Goal: Information Seeking & Learning: Find specific fact

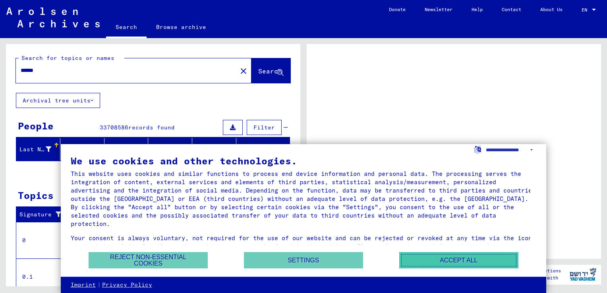
click at [476, 260] on button "Accept all" at bounding box center [458, 260] width 119 height 16
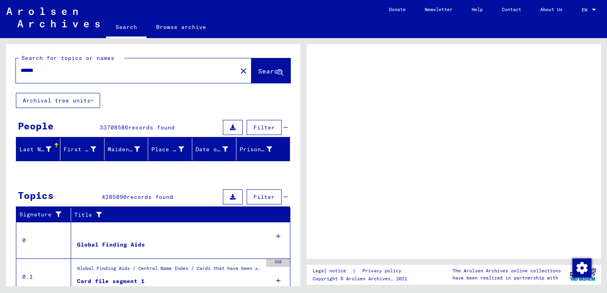
click at [258, 73] on span "Search" at bounding box center [270, 71] width 24 height 8
click at [129, 58] on div "****** close" at bounding box center [133, 70] width 235 height 25
click at [118, 67] on input "******" at bounding box center [127, 70] width 212 height 8
type input "*"
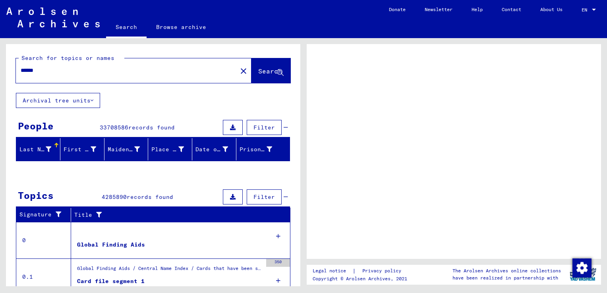
type input "******"
click at [258, 71] on span "Search" at bounding box center [270, 71] width 24 height 8
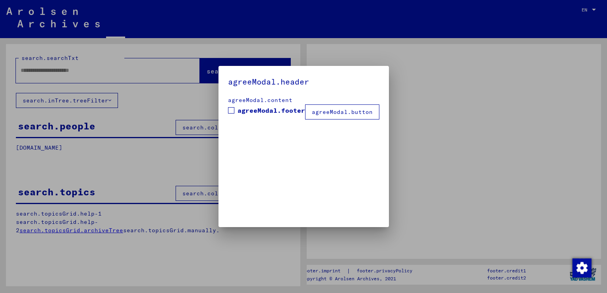
type input "******"
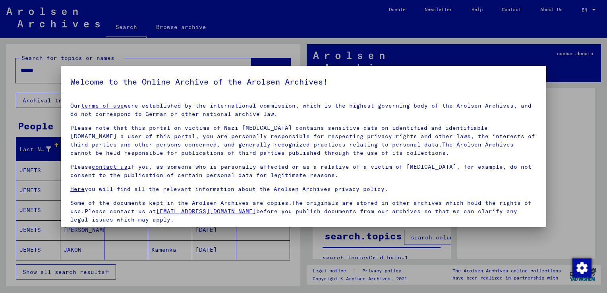
click at [527, 45] on div at bounding box center [303, 146] width 607 height 293
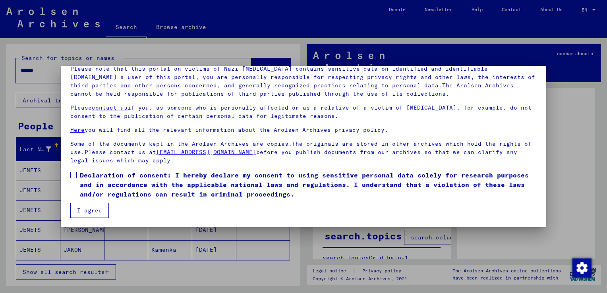
click at [94, 216] on button "I agree" at bounding box center [89, 210] width 39 height 15
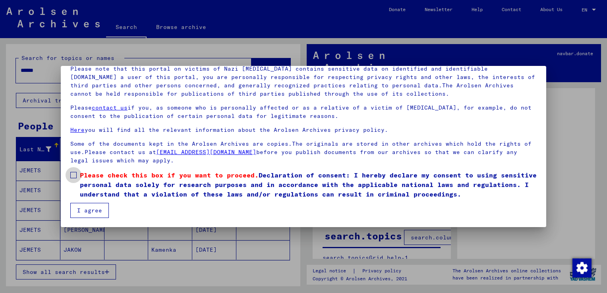
click at [73, 175] on span at bounding box center [73, 175] width 6 height 6
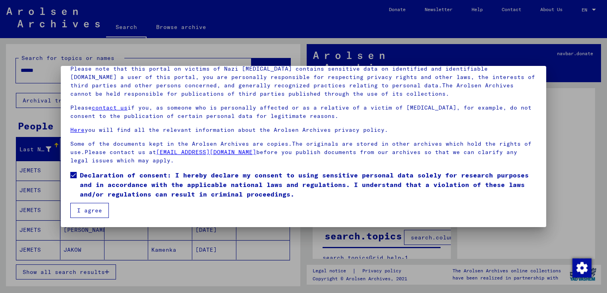
click at [89, 211] on button "I agree" at bounding box center [89, 210] width 39 height 15
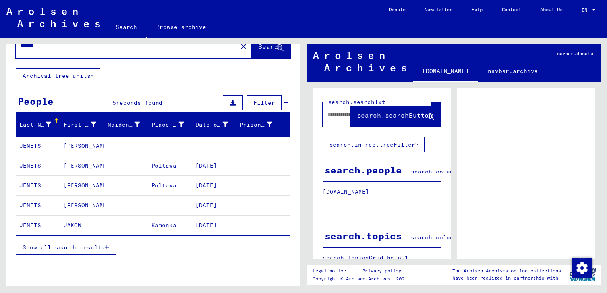
scroll to position [23, 0]
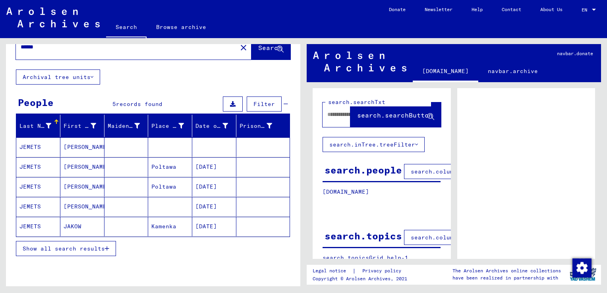
click at [159, 227] on mat-cell "Kamenka" at bounding box center [170, 226] width 44 height 19
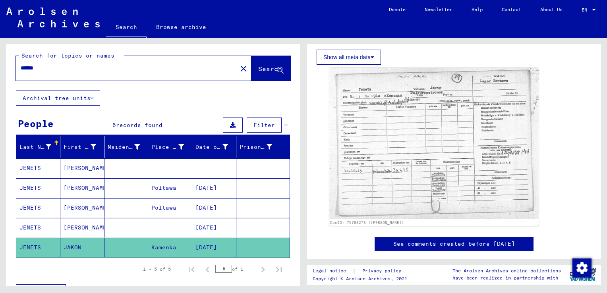
scroll to position [224, 0]
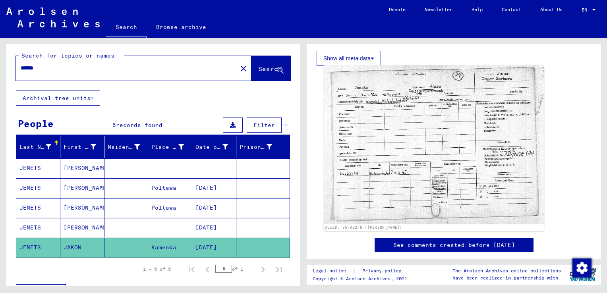
click at [422, 141] on img at bounding box center [434, 144] width 220 height 159
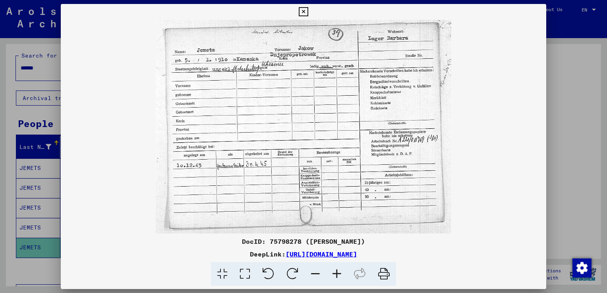
click at [565, 62] on div at bounding box center [303, 146] width 607 height 293
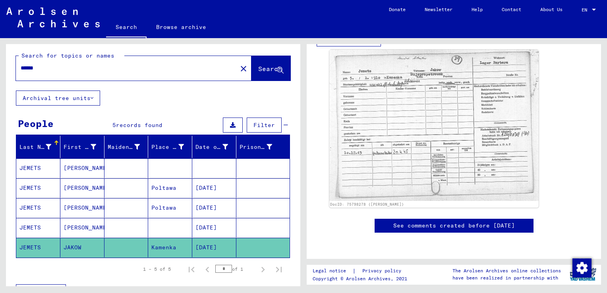
scroll to position [449, 0]
click at [81, 224] on mat-cell "[PERSON_NAME]" at bounding box center [82, 227] width 44 height 19
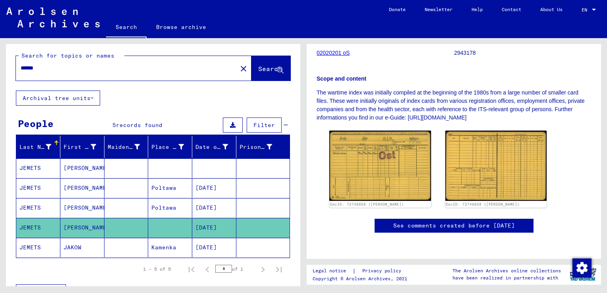
scroll to position [156, 0]
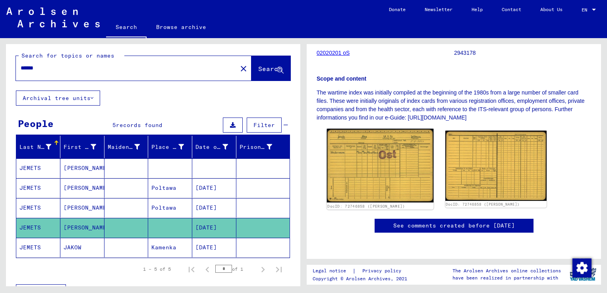
click at [348, 151] on img at bounding box center [380, 166] width 106 height 74
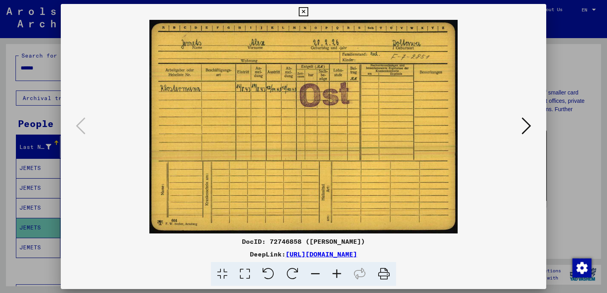
click at [522, 125] on icon at bounding box center [526, 125] width 10 height 19
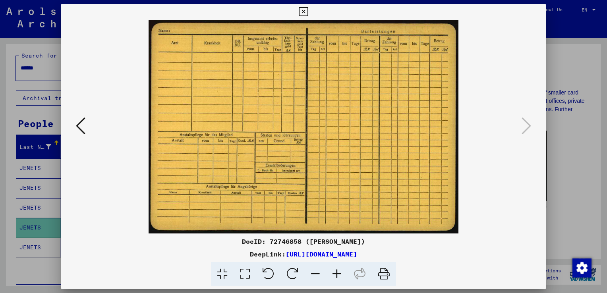
click at [89, 126] on img at bounding box center [303, 127] width 431 height 214
click at [79, 128] on icon at bounding box center [81, 125] width 10 height 19
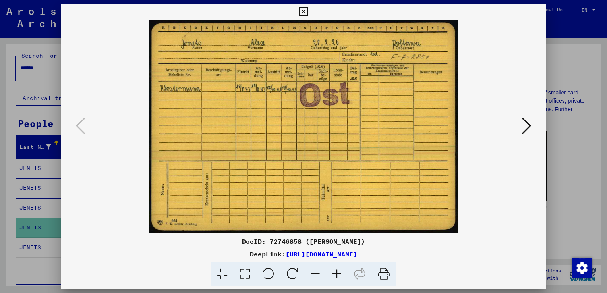
click at [572, 117] on div at bounding box center [303, 146] width 607 height 293
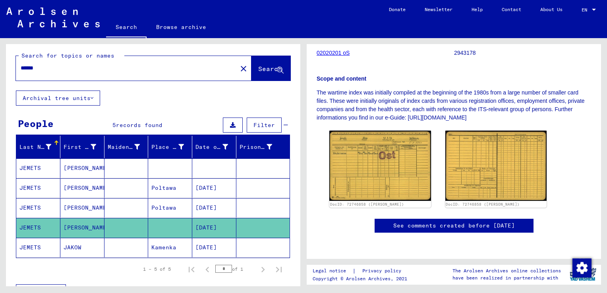
click at [85, 207] on mat-cell "[PERSON_NAME]" at bounding box center [82, 207] width 44 height 19
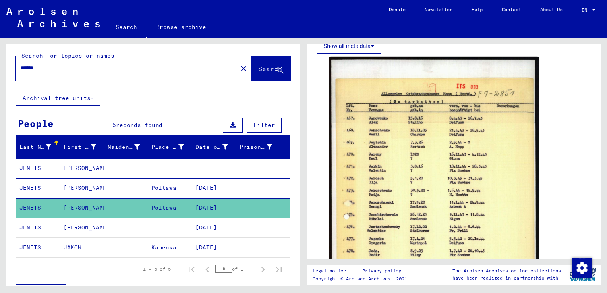
scroll to position [147, 0]
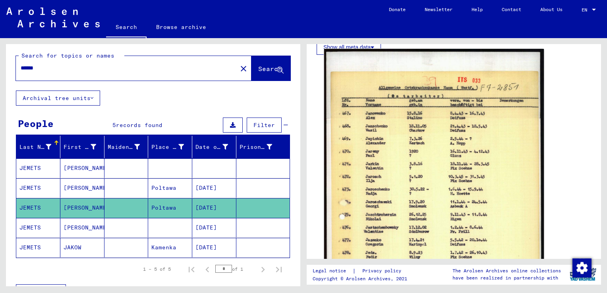
click at [377, 139] on img at bounding box center [434, 237] width 220 height 376
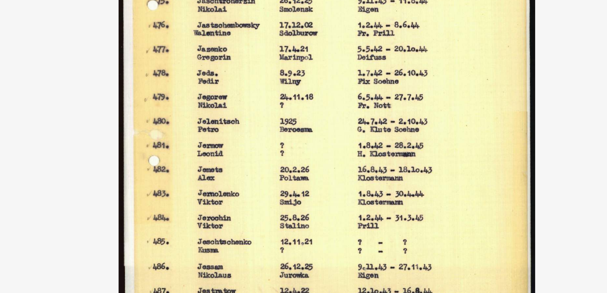
click at [280, 175] on img at bounding box center [303, 127] width 485 height 214
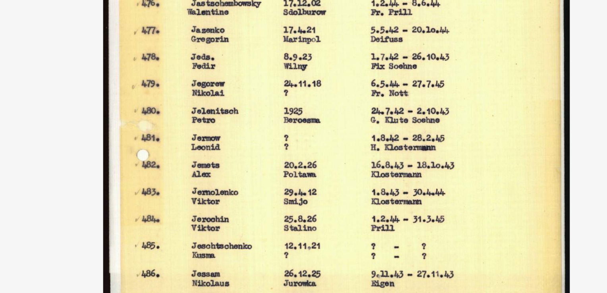
click at [371, 149] on img at bounding box center [303, 127] width 485 height 214
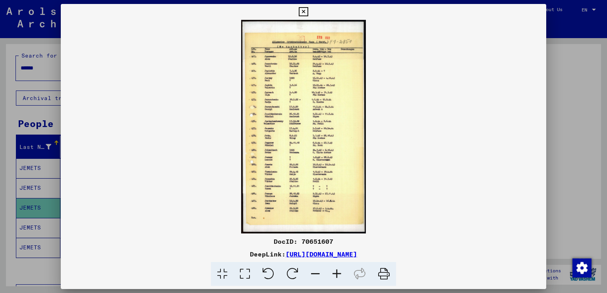
click at [550, 33] on div at bounding box center [303, 146] width 607 height 293
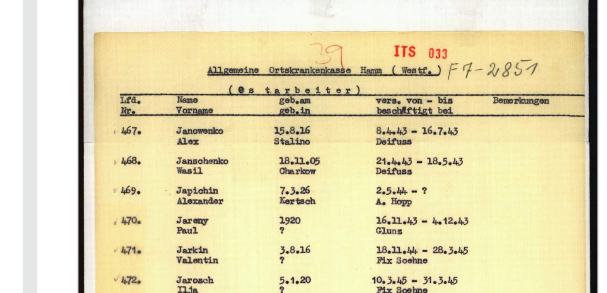
click at [487, 126] on img at bounding box center [434, 237] width 220 height 376
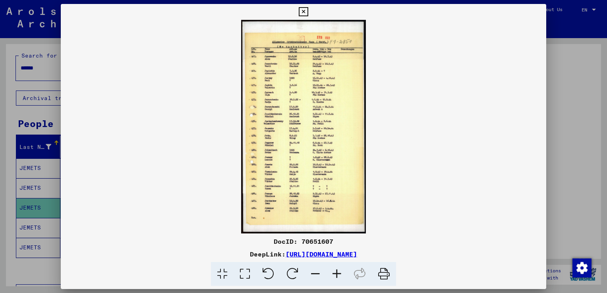
click at [591, 84] on div at bounding box center [303, 146] width 607 height 293
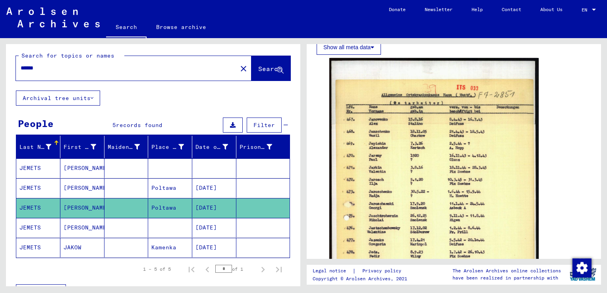
click at [79, 172] on mat-cell "[PERSON_NAME]" at bounding box center [82, 167] width 44 height 19
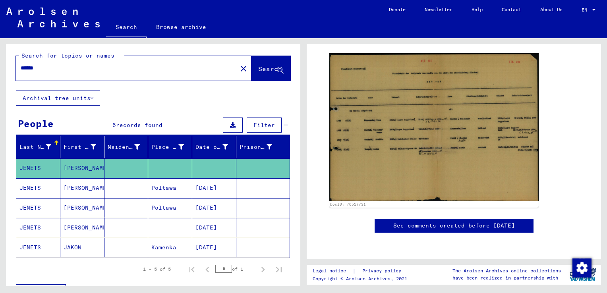
scroll to position [168, 0]
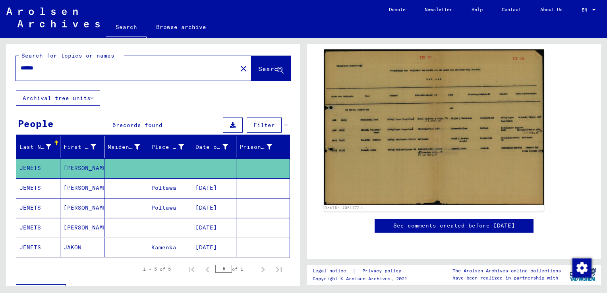
click at [453, 96] on img at bounding box center [434, 126] width 220 height 155
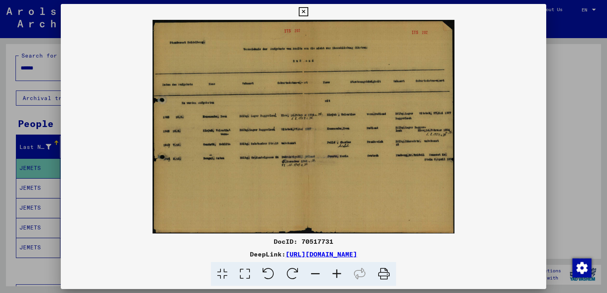
click at [339, 177] on img at bounding box center [303, 127] width 485 height 214
click at [569, 116] on div at bounding box center [303, 146] width 607 height 293
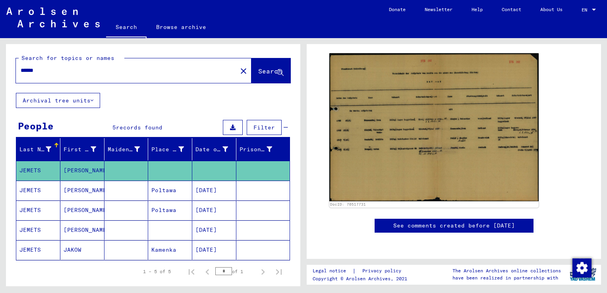
scroll to position [0, 0]
click at [90, 102] on button "Archival tree units" at bounding box center [58, 100] width 84 height 15
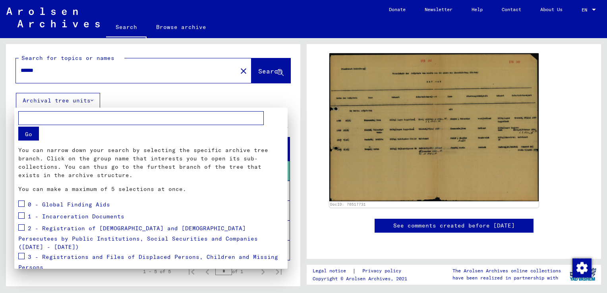
click at [90, 102] on div at bounding box center [303, 146] width 607 height 293
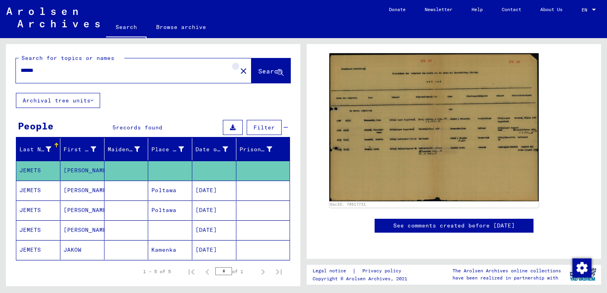
click at [239, 69] on mat-icon "close" at bounding box center [244, 71] width 10 height 10
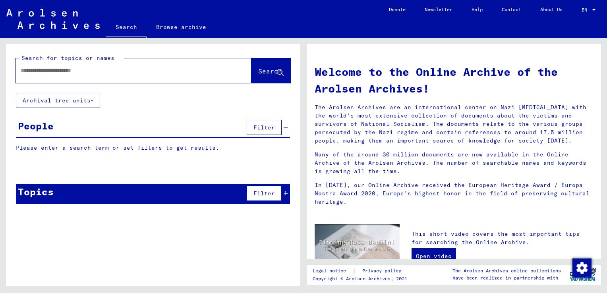
click at [166, 84] on div "Search for topics or names Search" at bounding box center [153, 68] width 294 height 49
click at [164, 77] on div at bounding box center [122, 71] width 212 height 18
click at [145, 71] on input "text" at bounding box center [124, 70] width 207 height 8
type input "******"
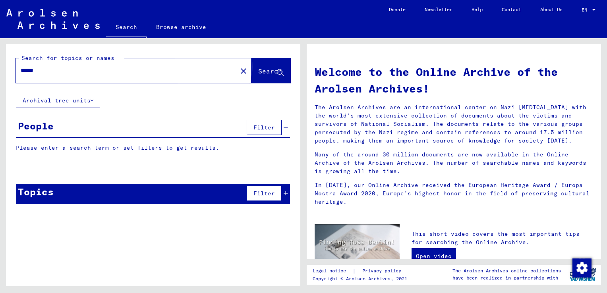
click at [251, 76] on button "Search" at bounding box center [270, 70] width 39 height 25
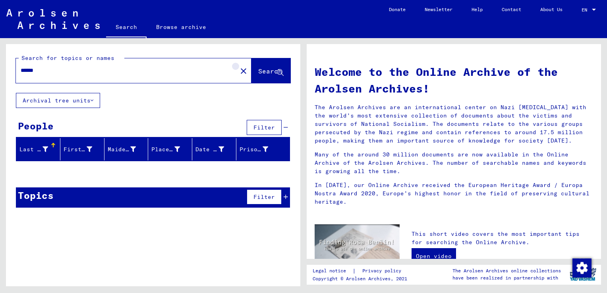
click at [239, 72] on mat-icon "close" at bounding box center [244, 71] width 10 height 10
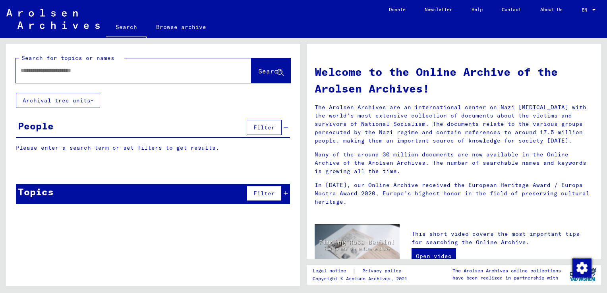
click at [187, 81] on div at bounding box center [133, 70] width 235 height 25
click at [174, 67] on input "text" at bounding box center [124, 70] width 207 height 8
click at [30, 72] on input "*****" at bounding box center [124, 70] width 207 height 8
type input "*****"
click at [275, 66] on button "Search" at bounding box center [270, 70] width 39 height 25
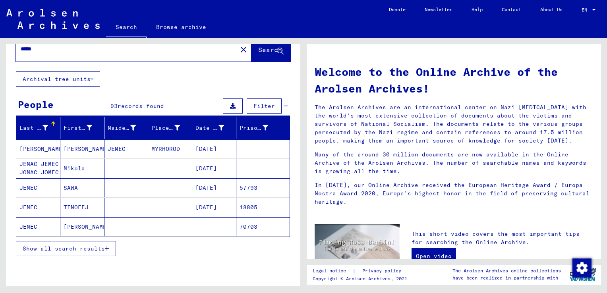
scroll to position [21, 0]
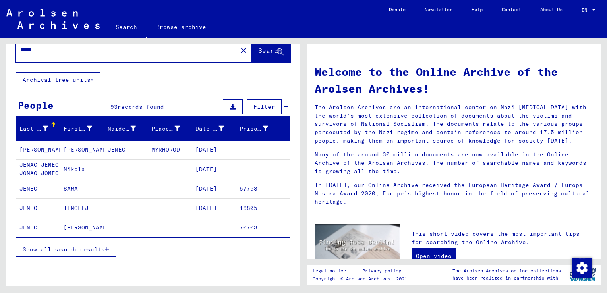
click at [76, 225] on mat-cell "[PERSON_NAME]" at bounding box center [82, 227] width 44 height 19
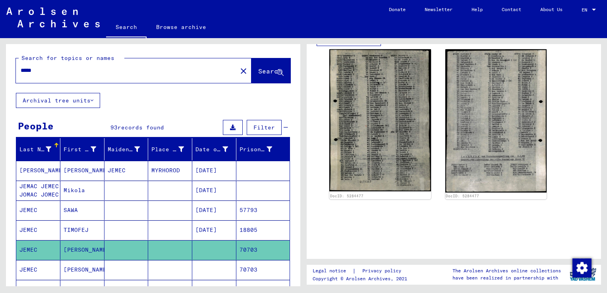
scroll to position [202, 0]
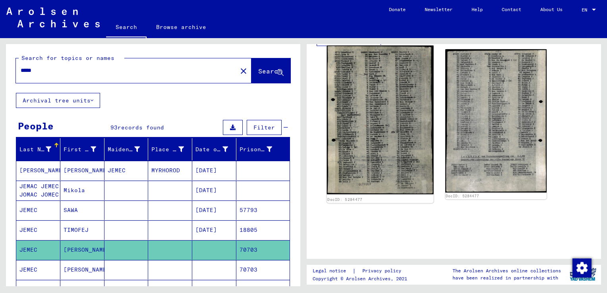
click at [425, 71] on img at bounding box center [380, 120] width 106 height 149
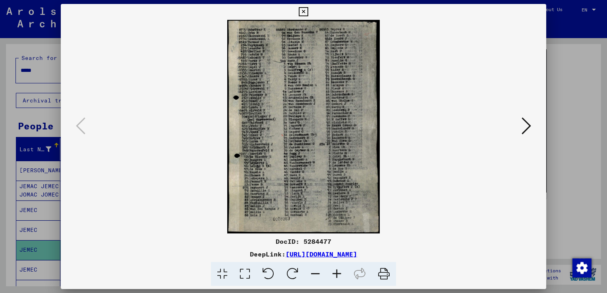
click at [588, 41] on div at bounding box center [303, 146] width 607 height 293
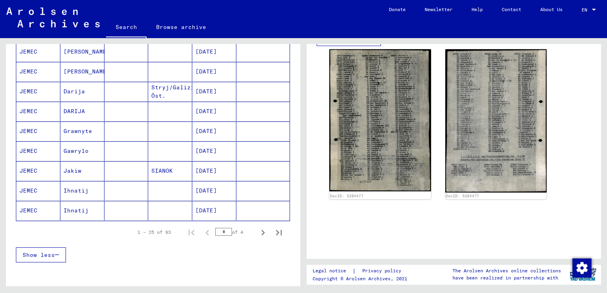
scroll to position [437, 0]
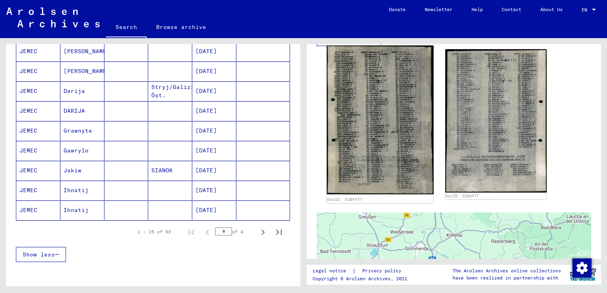
click at [389, 131] on img at bounding box center [380, 120] width 106 height 149
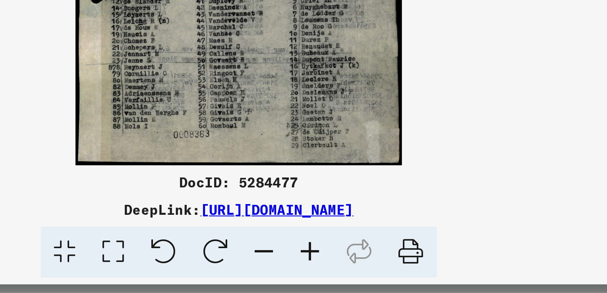
scroll to position [0, 0]
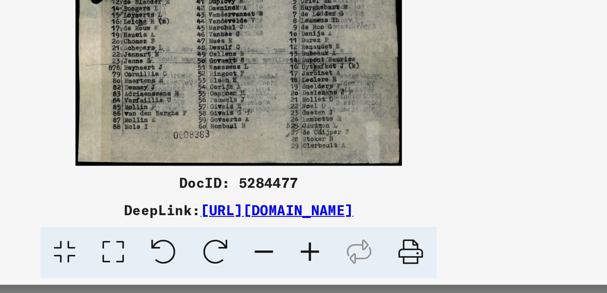
click at [433, 214] on img at bounding box center [303, 127] width 431 height 214
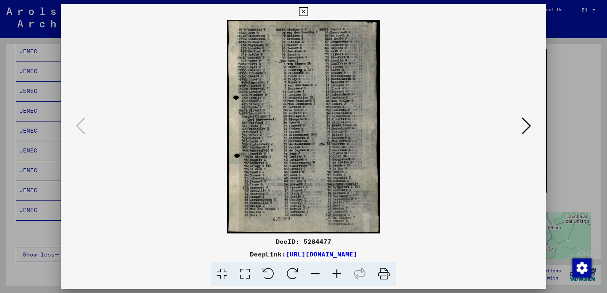
click at [574, 74] on div at bounding box center [303, 146] width 607 height 293
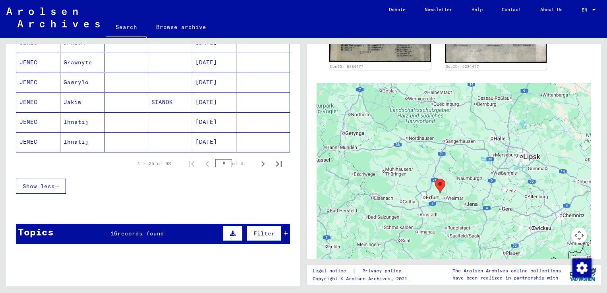
scroll to position [504, 0]
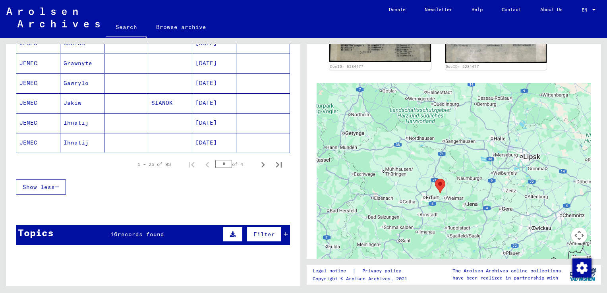
click at [73, 135] on mat-cell "Ihnatij" at bounding box center [82, 142] width 44 height 19
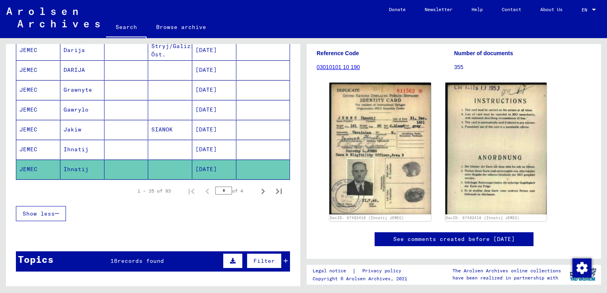
scroll to position [100, 0]
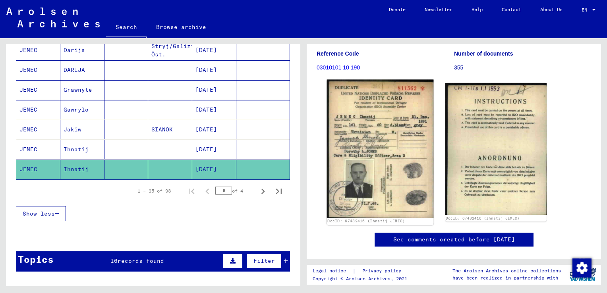
click at [380, 137] on img at bounding box center [380, 149] width 106 height 138
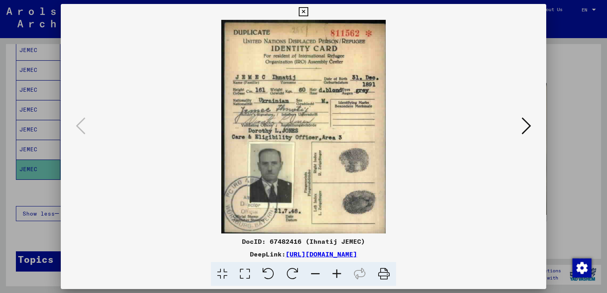
click at [580, 66] on div at bounding box center [303, 146] width 607 height 293
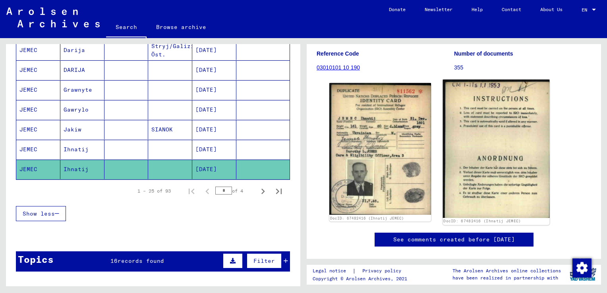
click at [517, 148] on img at bounding box center [495, 149] width 106 height 138
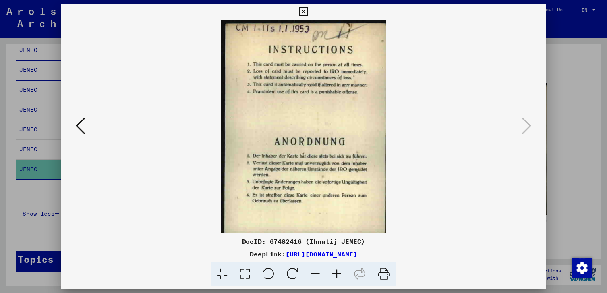
click at [558, 79] on div at bounding box center [303, 146] width 607 height 293
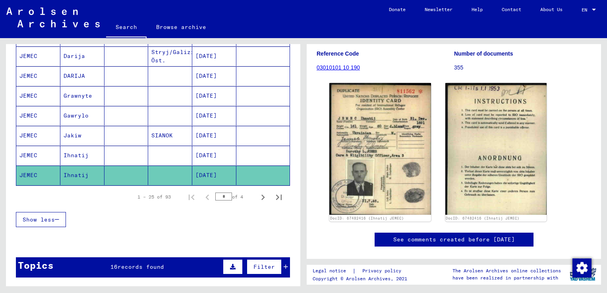
scroll to position [471, 0]
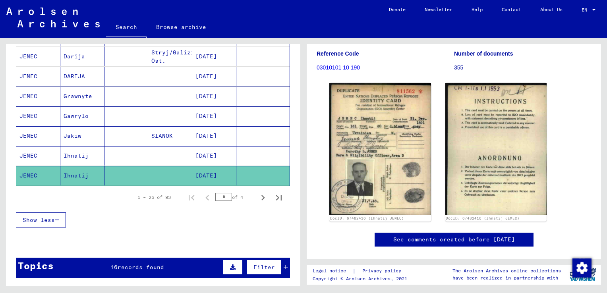
click at [77, 131] on mat-cell "Jakiw" at bounding box center [82, 135] width 44 height 19
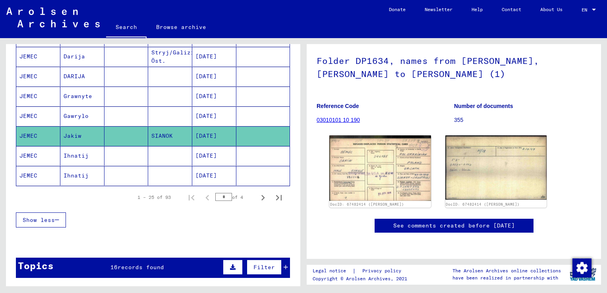
scroll to position [107, 0]
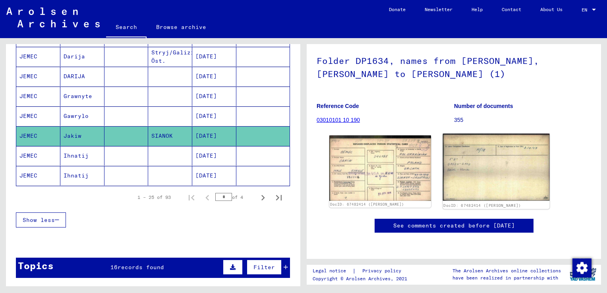
click at [469, 134] on img at bounding box center [495, 167] width 106 height 67
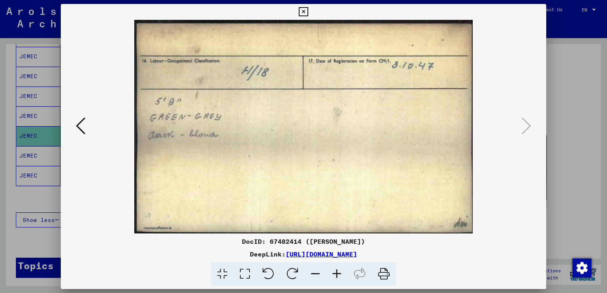
click at [599, 80] on div at bounding box center [303, 146] width 607 height 293
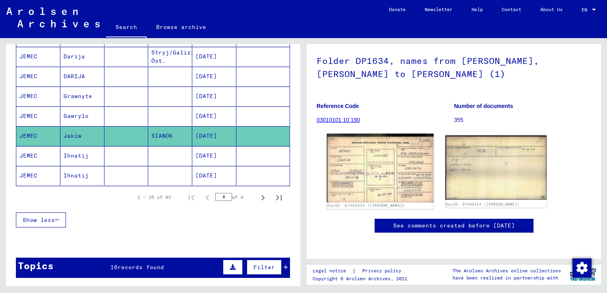
click at [382, 134] on img at bounding box center [380, 168] width 106 height 69
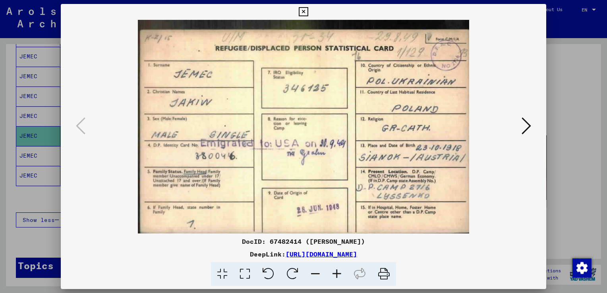
click at [561, 115] on div at bounding box center [303, 146] width 607 height 293
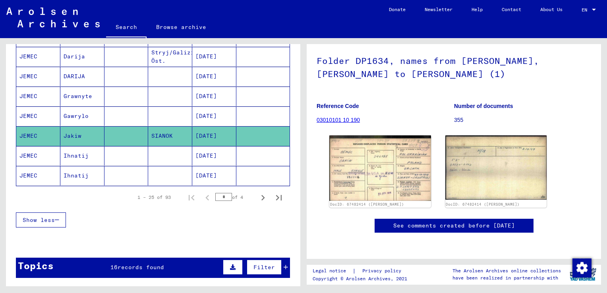
click at [93, 110] on mat-cell "Gawrylo" at bounding box center [82, 115] width 44 height 19
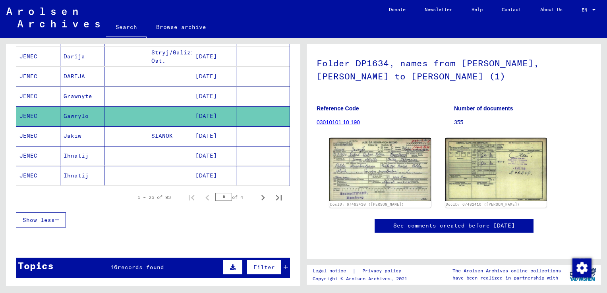
scroll to position [83, 0]
click at [397, 163] on img at bounding box center [380, 169] width 106 height 66
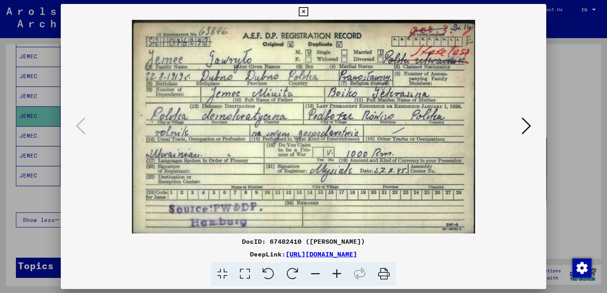
click at [524, 130] on icon at bounding box center [526, 125] width 10 height 19
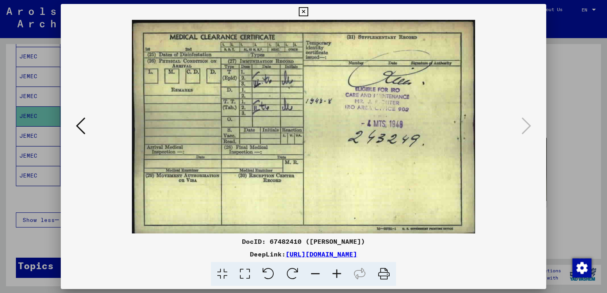
click at [564, 94] on div at bounding box center [303, 146] width 607 height 293
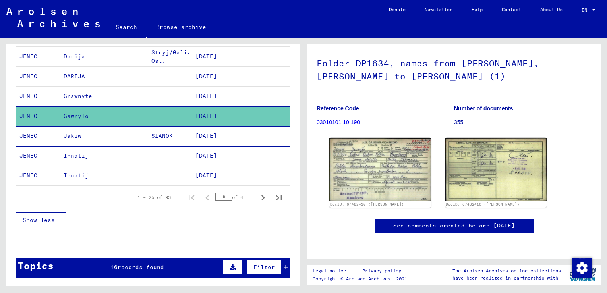
click at [77, 88] on mat-cell "Grawnyte" at bounding box center [82, 96] width 44 height 19
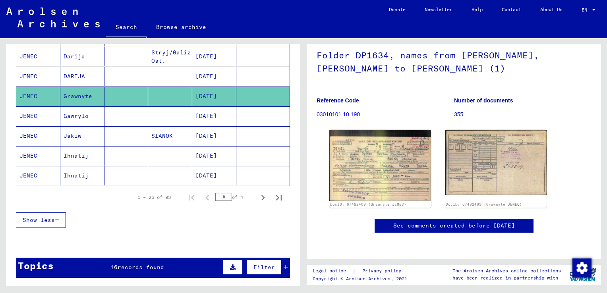
scroll to position [95, 0]
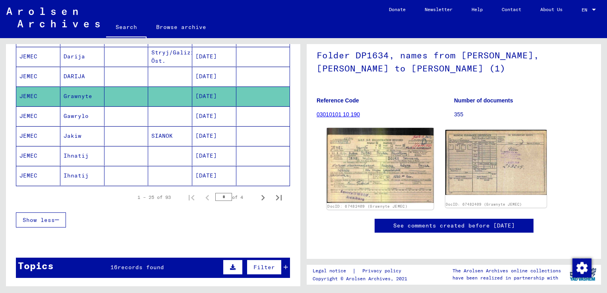
click at [391, 148] on img at bounding box center [380, 165] width 106 height 75
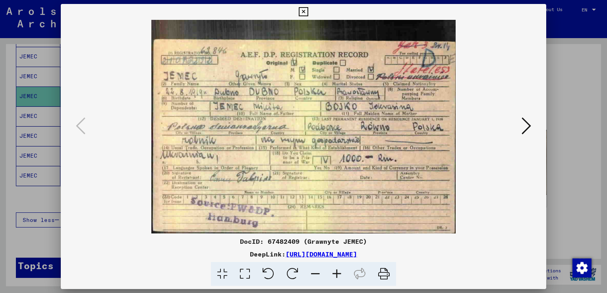
click at [579, 91] on div at bounding box center [303, 146] width 607 height 293
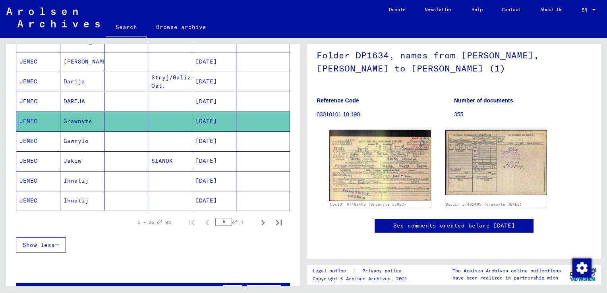
scroll to position [446, 0]
click at [84, 98] on mat-cell "DARIJA" at bounding box center [82, 101] width 44 height 19
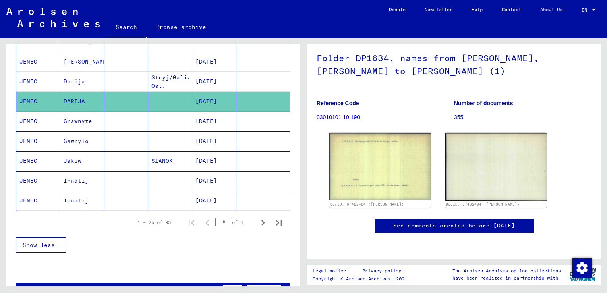
scroll to position [92, 0]
click at [374, 139] on img at bounding box center [380, 166] width 106 height 71
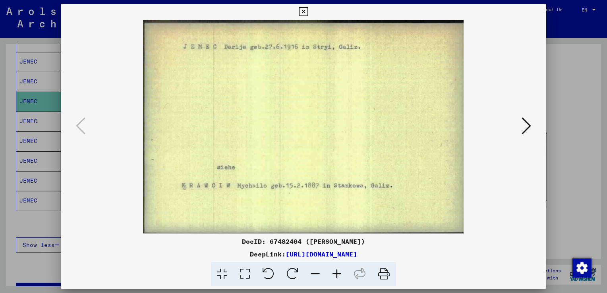
click at [520, 133] on button at bounding box center [526, 126] width 14 height 23
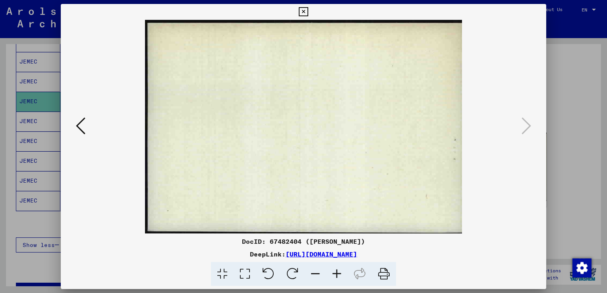
click at [568, 124] on div at bounding box center [303, 146] width 607 height 293
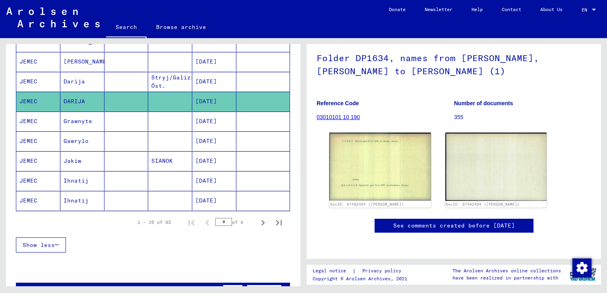
click at [72, 80] on mat-cell "Darija" at bounding box center [82, 81] width 44 height 19
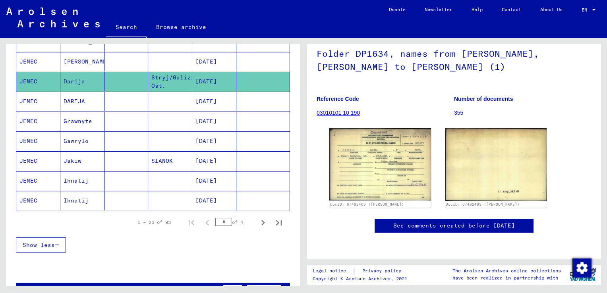
scroll to position [75, 0]
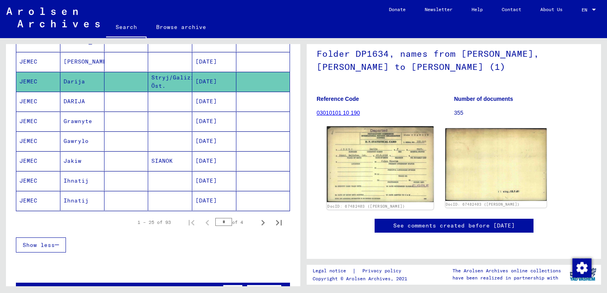
click at [385, 151] on img at bounding box center [380, 164] width 106 height 76
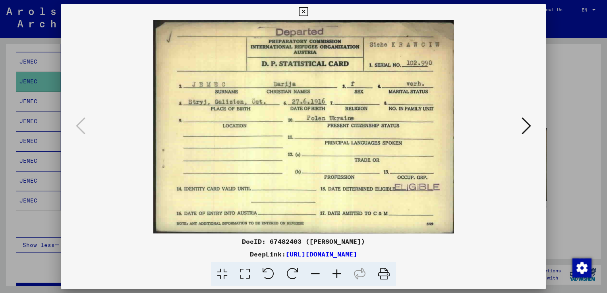
click at [505, 125] on img at bounding box center [303, 127] width 431 height 214
click at [516, 129] on img at bounding box center [303, 127] width 431 height 214
click at [526, 129] on icon at bounding box center [526, 125] width 10 height 19
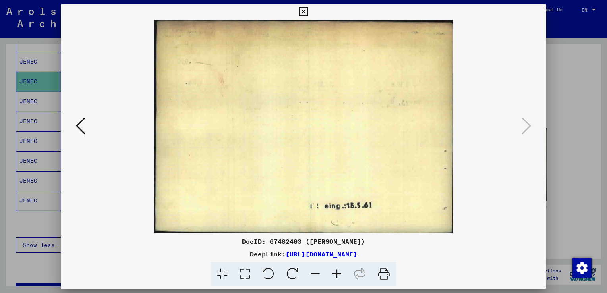
click at [574, 117] on div at bounding box center [303, 146] width 607 height 293
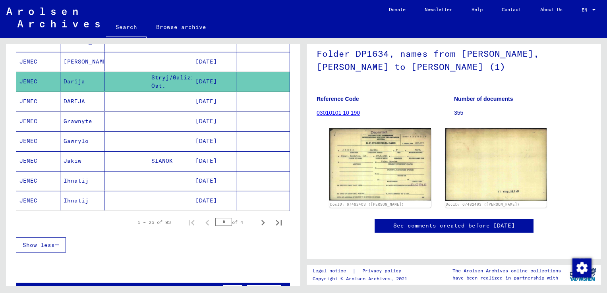
scroll to position [408, 0]
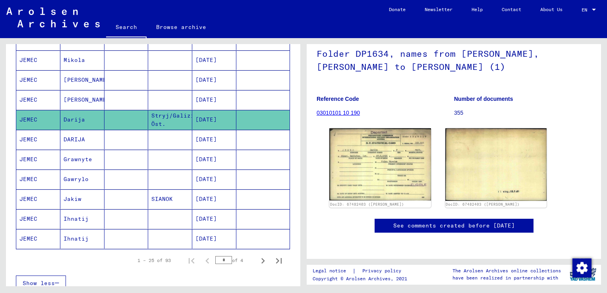
click at [92, 94] on mat-cell "[PERSON_NAME]" at bounding box center [82, 99] width 44 height 19
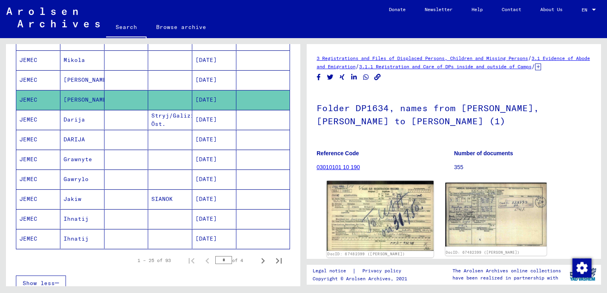
click at [380, 209] on img at bounding box center [380, 216] width 106 height 70
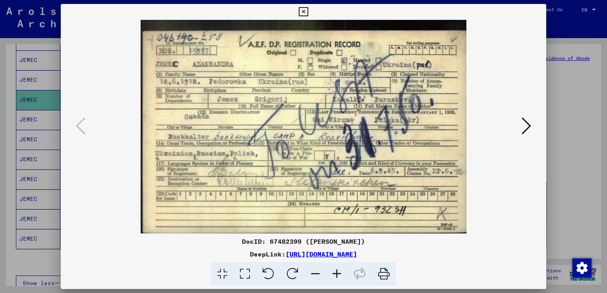
click at [578, 96] on div at bounding box center [303, 146] width 607 height 293
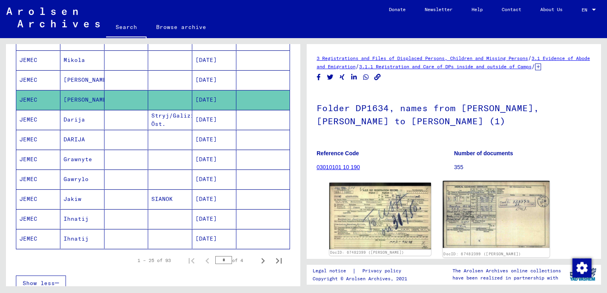
click at [490, 218] on img at bounding box center [495, 214] width 106 height 67
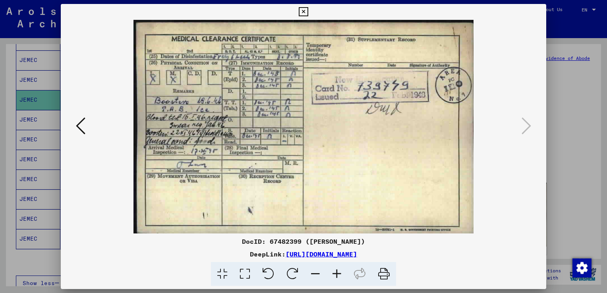
click at [591, 136] on div at bounding box center [303, 146] width 607 height 293
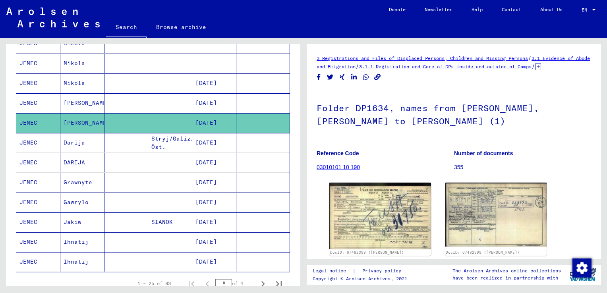
scroll to position [349, 0]
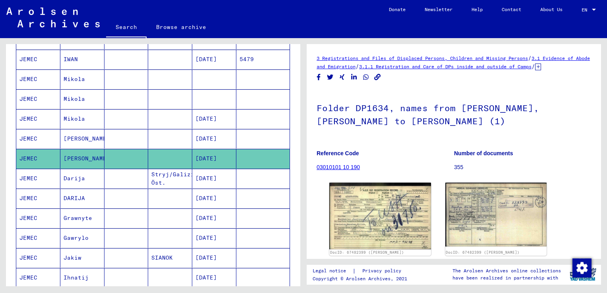
click at [81, 117] on mat-cell "Mikola" at bounding box center [82, 118] width 44 height 19
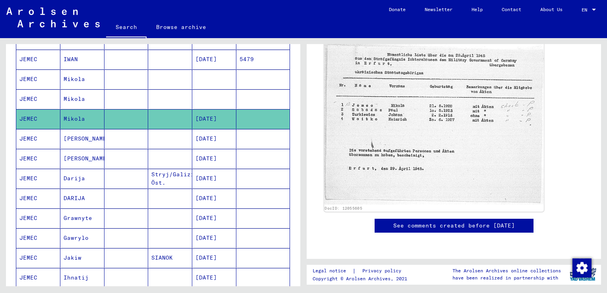
click at [399, 104] on img at bounding box center [434, 123] width 220 height 163
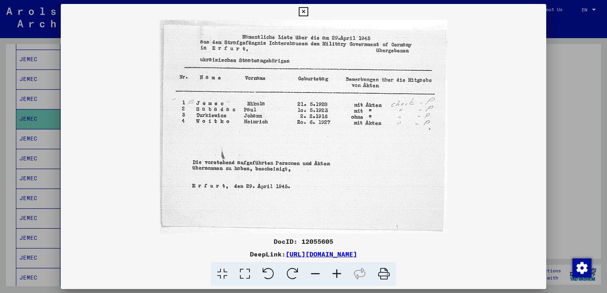
click at [586, 88] on div at bounding box center [303, 146] width 607 height 293
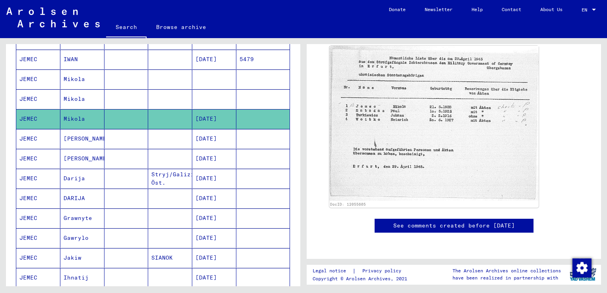
click at [71, 139] on mat-cell "[PERSON_NAME]" at bounding box center [82, 138] width 44 height 19
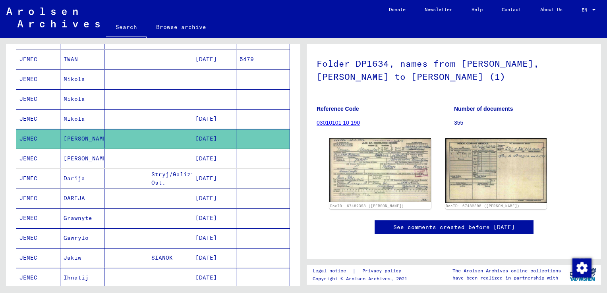
scroll to position [60, 0]
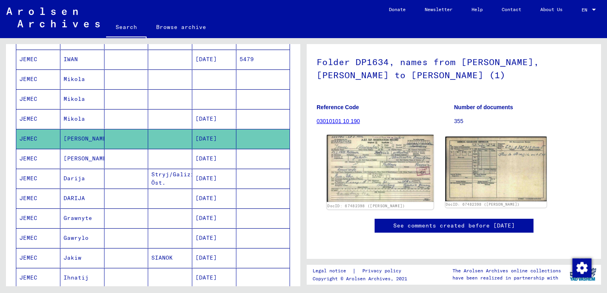
click at [377, 172] on img at bounding box center [380, 168] width 106 height 67
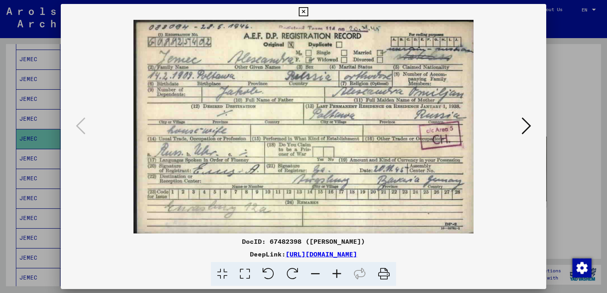
click at [596, 60] on div at bounding box center [303, 146] width 607 height 293
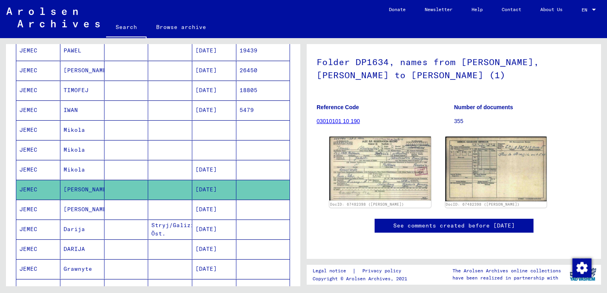
scroll to position [298, 0]
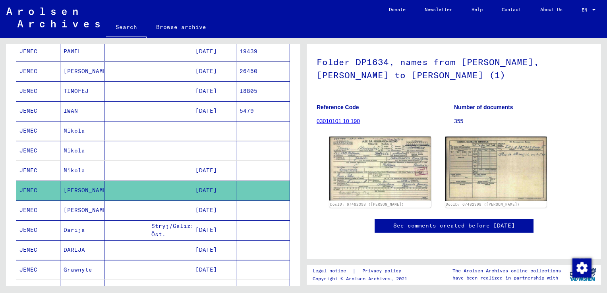
click at [77, 101] on mat-cell "IWAN" at bounding box center [82, 110] width 44 height 19
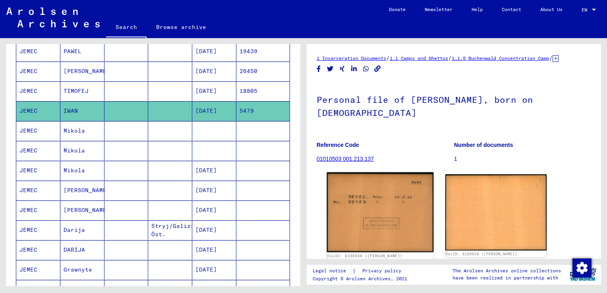
click at [370, 196] on img at bounding box center [380, 212] width 106 height 80
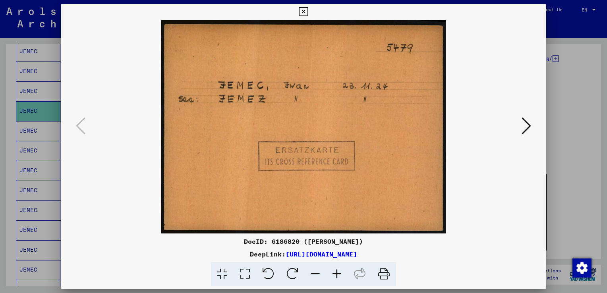
click at [546, 72] on div at bounding box center [303, 146] width 607 height 293
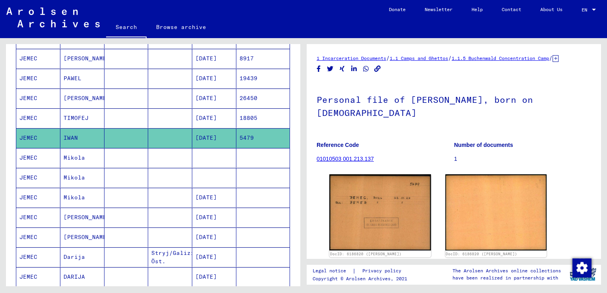
scroll to position [269, 0]
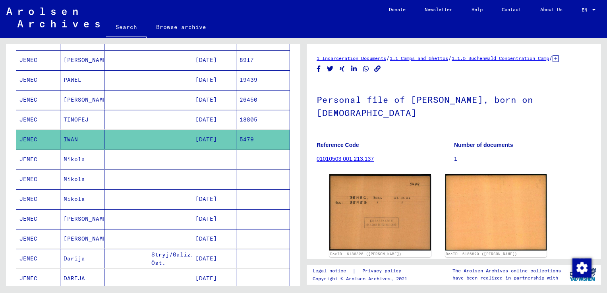
click at [82, 110] on mat-cell "TIMOFEJ" at bounding box center [82, 119] width 44 height 19
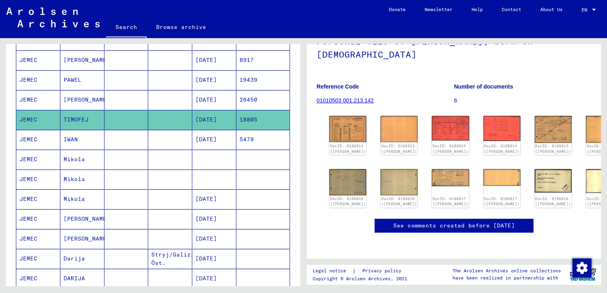
scroll to position [69, 0]
click at [346, 131] on img at bounding box center [347, 128] width 39 height 27
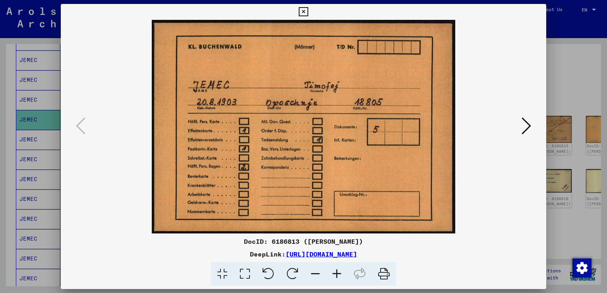
click at [527, 121] on icon at bounding box center [526, 125] width 10 height 19
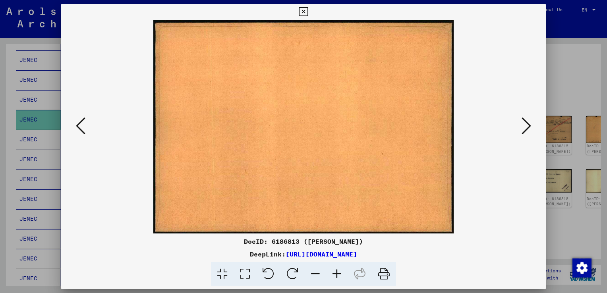
click at [527, 121] on icon at bounding box center [526, 125] width 10 height 19
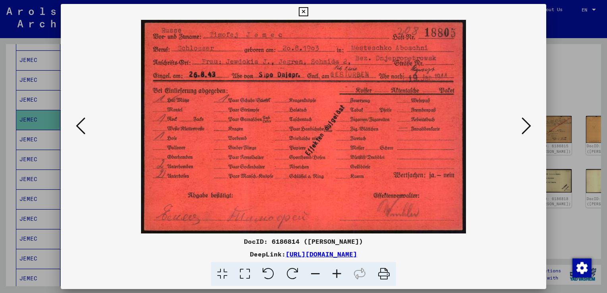
click at [527, 121] on icon at bounding box center [526, 125] width 10 height 19
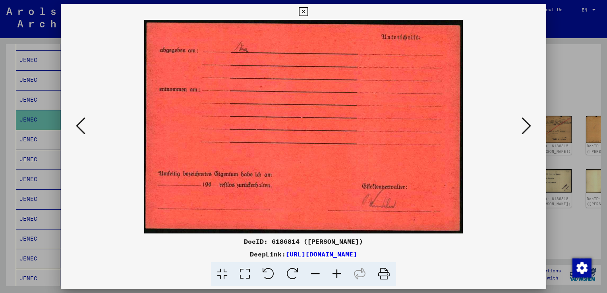
click at [527, 121] on icon at bounding box center [526, 125] width 10 height 19
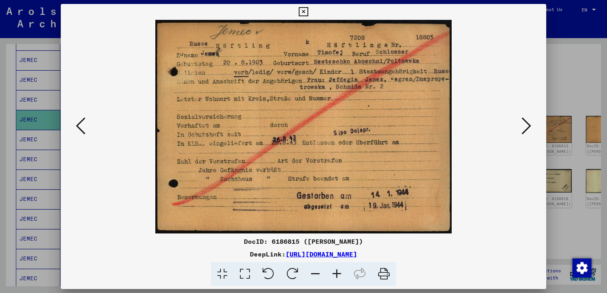
click at [527, 121] on icon at bounding box center [526, 125] width 10 height 19
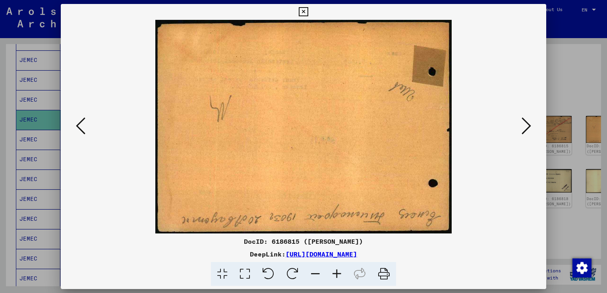
click at [264, 276] on icon at bounding box center [268, 274] width 24 height 24
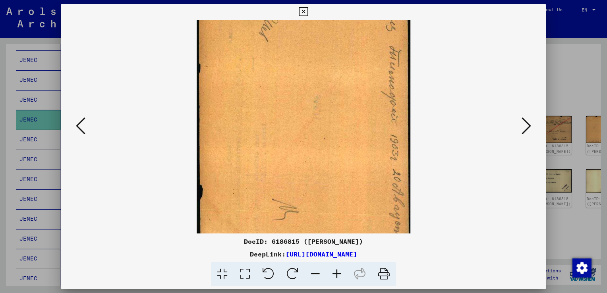
click at [264, 276] on icon at bounding box center [268, 274] width 24 height 24
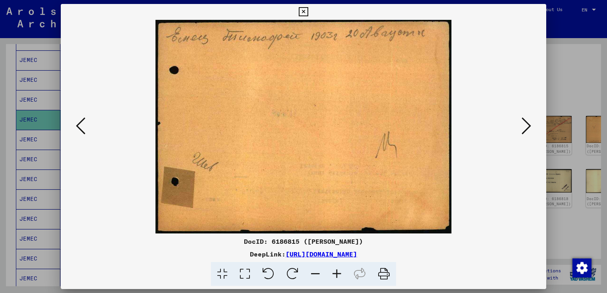
click at [525, 121] on icon at bounding box center [526, 125] width 10 height 19
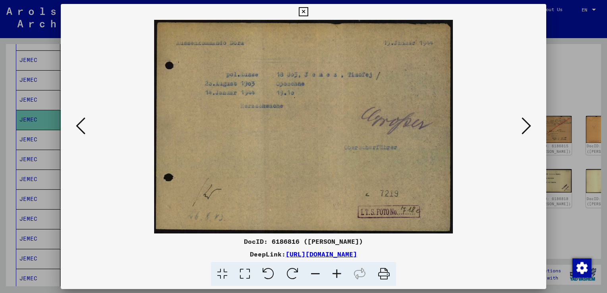
click at [525, 121] on icon at bounding box center [526, 125] width 10 height 19
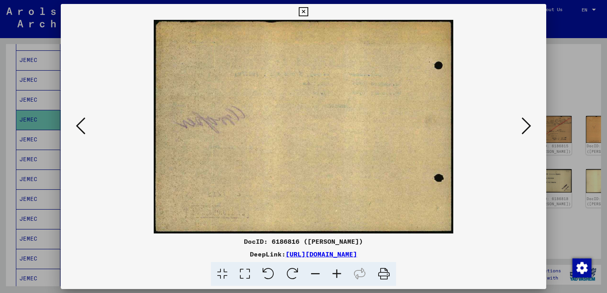
click at [525, 121] on icon at bounding box center [526, 125] width 10 height 19
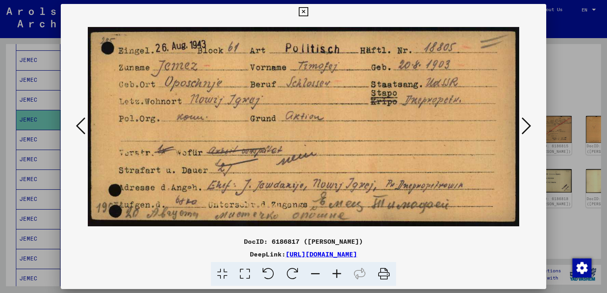
click at [525, 121] on icon at bounding box center [526, 125] width 10 height 19
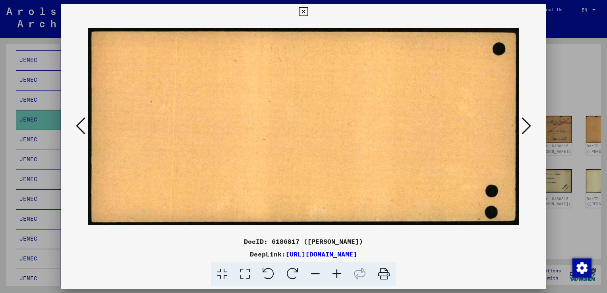
click at [525, 121] on icon at bounding box center [526, 125] width 10 height 19
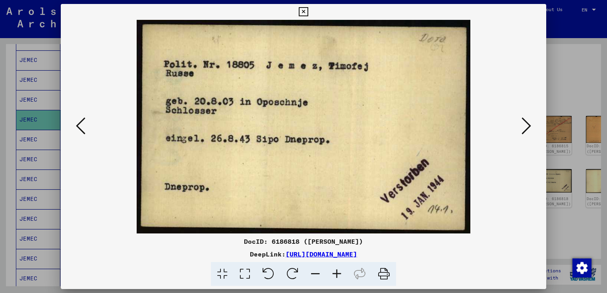
click at [93, 125] on img at bounding box center [303, 127] width 431 height 214
click at [86, 126] on button at bounding box center [80, 126] width 14 height 23
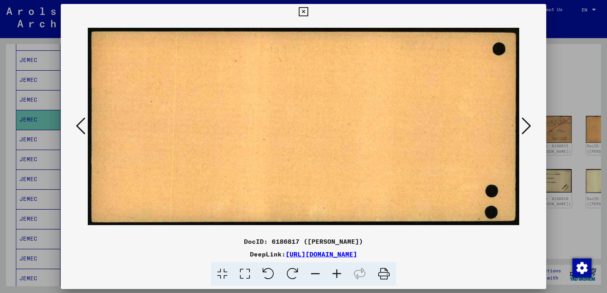
click at [86, 126] on button at bounding box center [80, 126] width 14 height 23
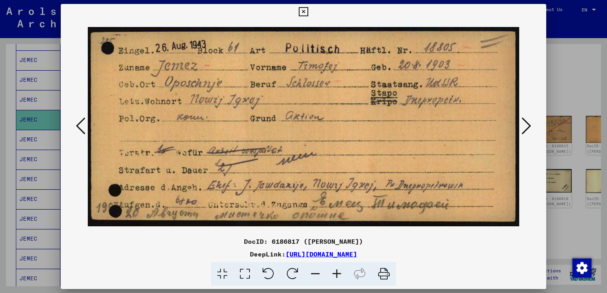
click at [528, 125] on icon at bounding box center [526, 125] width 10 height 19
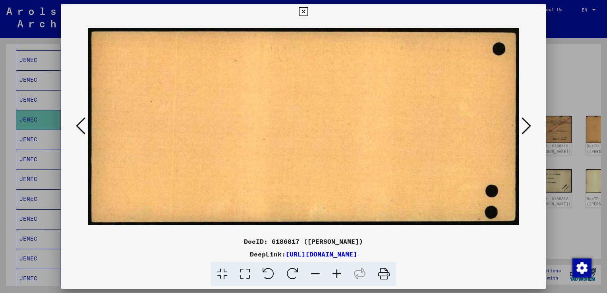
click at [528, 125] on icon at bounding box center [526, 125] width 10 height 19
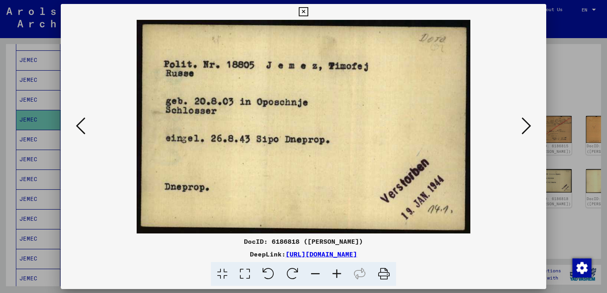
click at [528, 125] on icon at bounding box center [526, 125] width 10 height 19
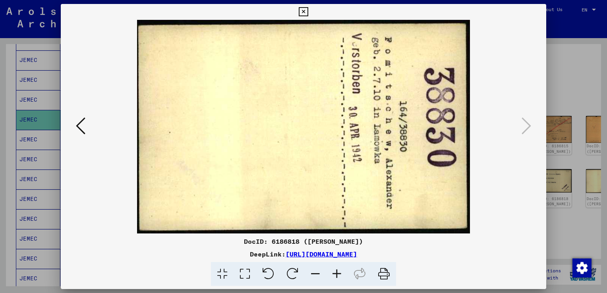
click at [580, 90] on div at bounding box center [303, 146] width 607 height 293
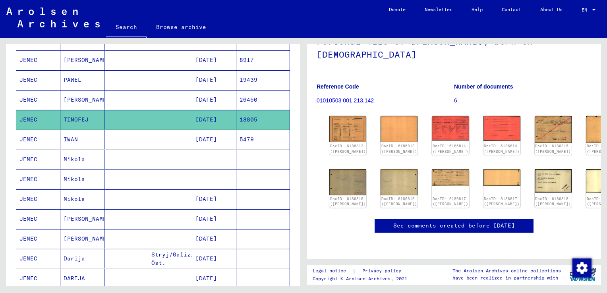
click at [75, 98] on mat-cell "[PERSON_NAME]" at bounding box center [82, 99] width 44 height 19
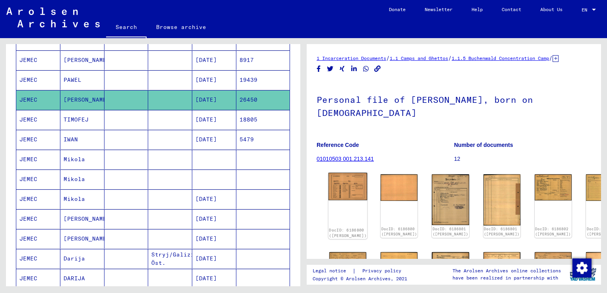
click at [340, 195] on div "DocID: 6186800 ([PERSON_NAME])" at bounding box center [347, 206] width 39 height 66
click at [340, 178] on img at bounding box center [347, 186] width 39 height 27
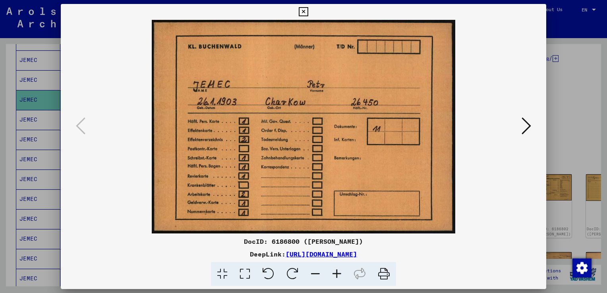
click at [530, 123] on icon at bounding box center [526, 125] width 10 height 19
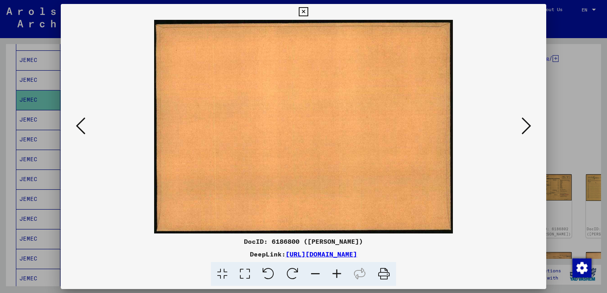
click at [530, 123] on icon at bounding box center [526, 125] width 10 height 19
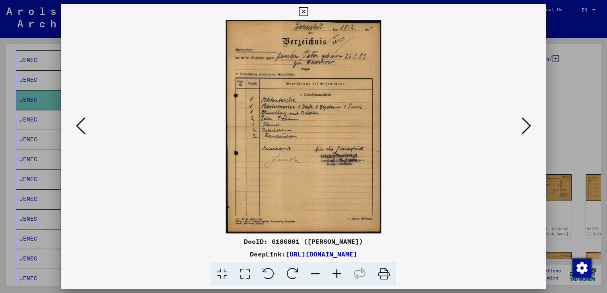
click at [523, 128] on icon at bounding box center [526, 125] width 10 height 19
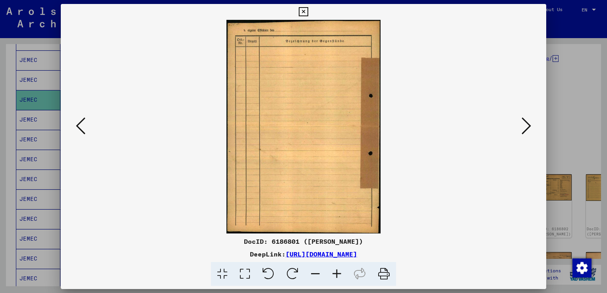
click at [523, 128] on icon at bounding box center [526, 125] width 10 height 19
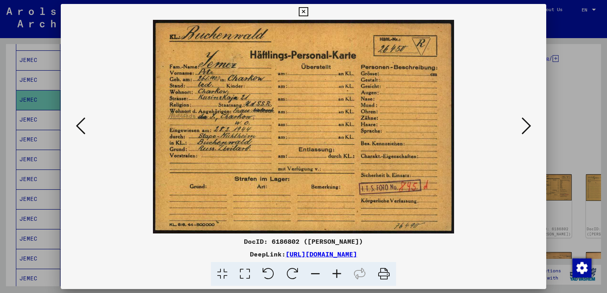
click at [512, 128] on img at bounding box center [303, 127] width 431 height 214
click at [526, 126] on icon at bounding box center [526, 125] width 10 height 19
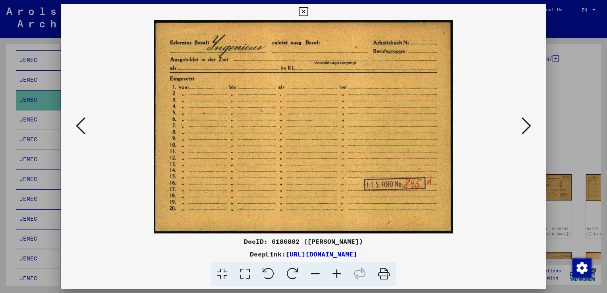
click at [526, 126] on icon at bounding box center [526, 125] width 10 height 19
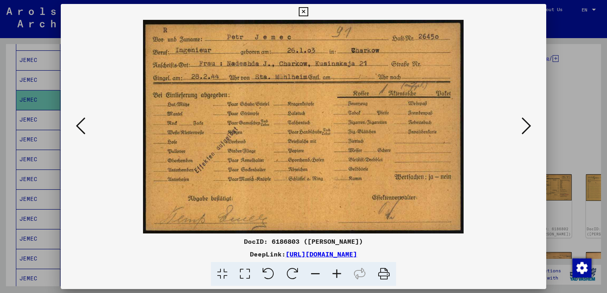
click at [581, 121] on div at bounding box center [303, 146] width 607 height 293
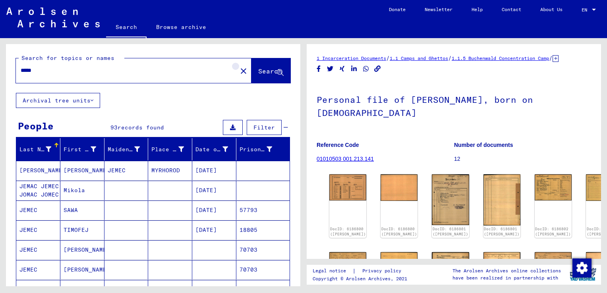
click at [239, 75] on mat-icon "close" at bounding box center [244, 71] width 10 height 10
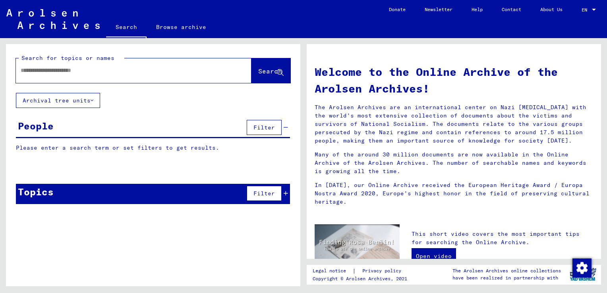
click at [186, 69] on input "text" at bounding box center [124, 70] width 207 height 8
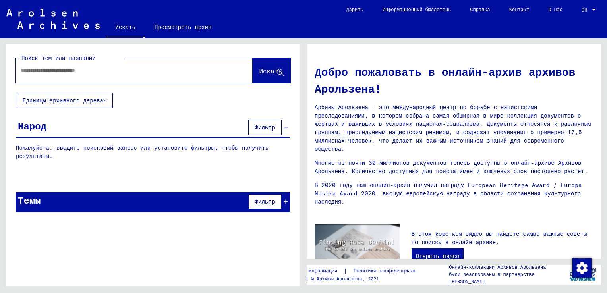
click at [203, 66] on input "text" at bounding box center [125, 70] width 208 height 8
type input "*"
type input "**********"
click at [279, 69] on icon at bounding box center [280, 72] width 7 height 7
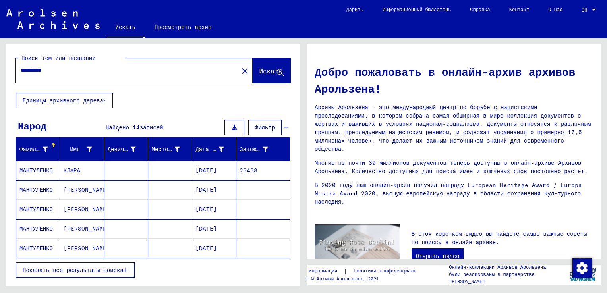
click at [65, 247] on mat-cell "[PERSON_NAME]" at bounding box center [82, 248] width 44 height 19
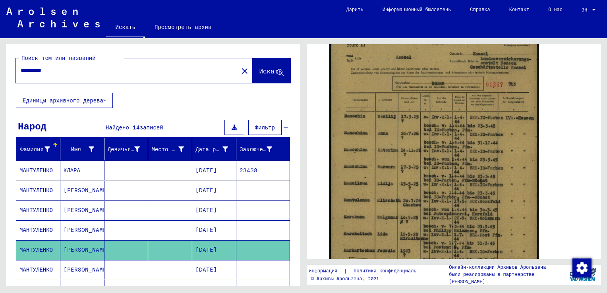
scroll to position [168, 0]
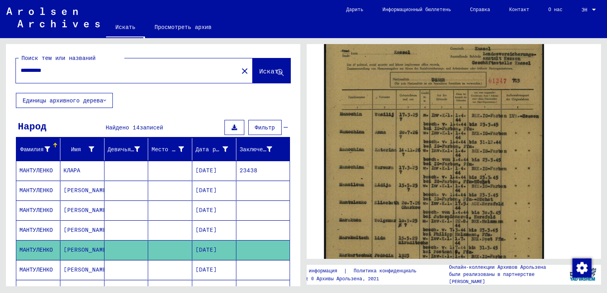
click at [395, 143] on img at bounding box center [434, 176] width 220 height 306
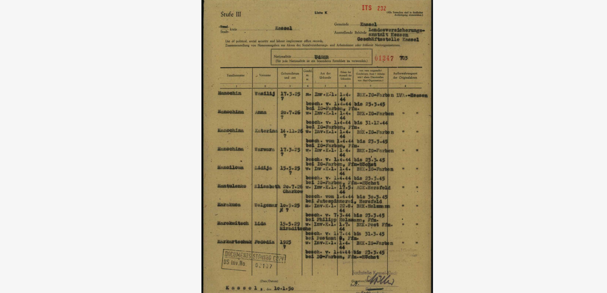
click at [449, 98] on img at bounding box center [303, 127] width 485 height 214
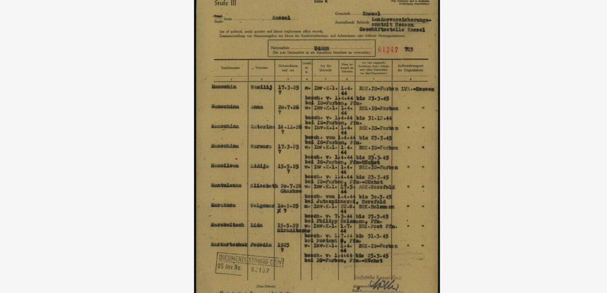
click at [466, 86] on img at bounding box center [303, 127] width 485 height 214
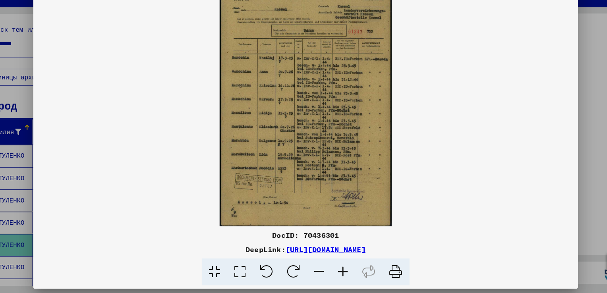
scroll to position [0, 0]
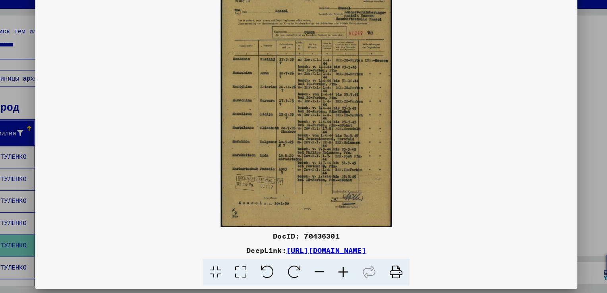
click at [566, 110] on div at bounding box center [303, 146] width 607 height 293
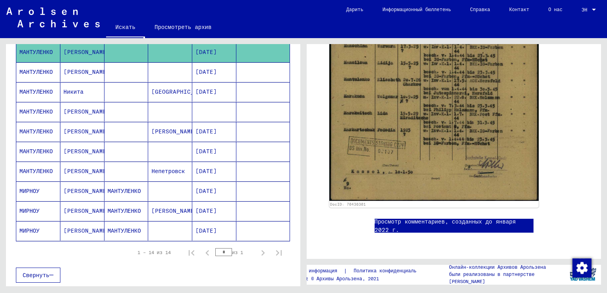
scroll to position [190, 0]
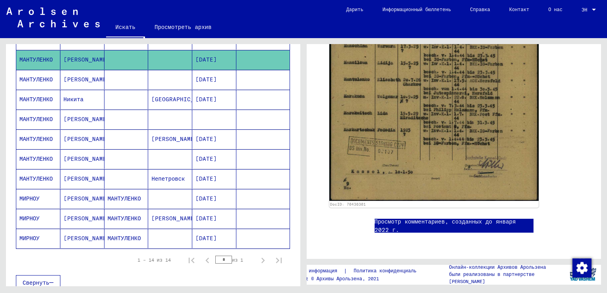
click at [87, 179] on mat-cell "[PERSON_NAME]" at bounding box center [82, 178] width 44 height 19
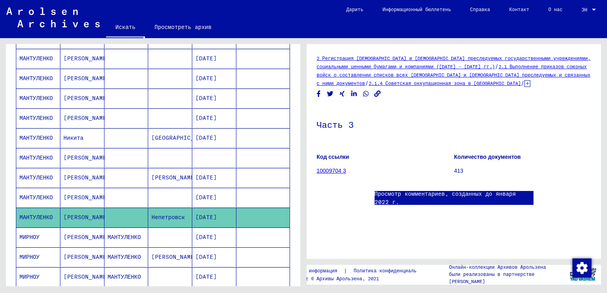
scroll to position [152, 0]
click at [86, 135] on mat-cell "Никита" at bounding box center [82, 137] width 44 height 19
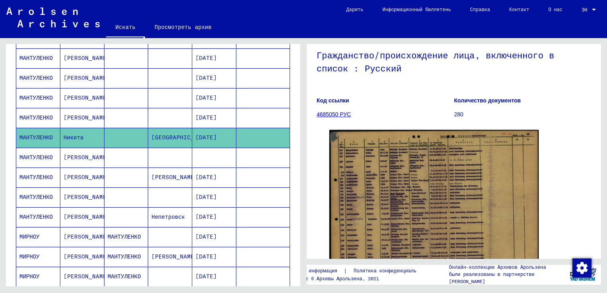
scroll to position [69, 0]
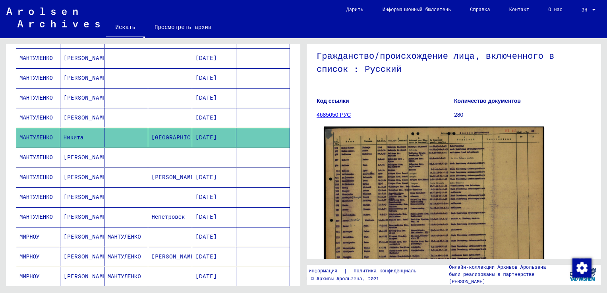
click at [432, 173] on img at bounding box center [434, 202] width 220 height 150
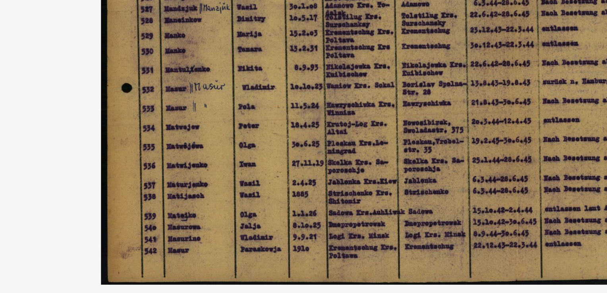
scroll to position [0, 0]
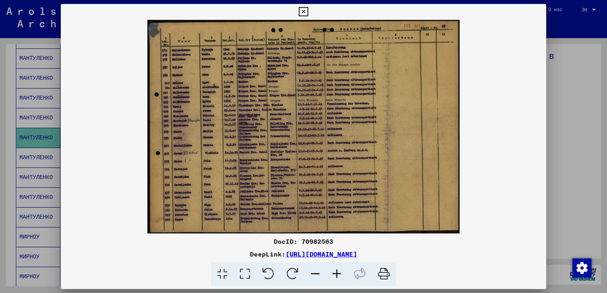
click at [578, 173] on div at bounding box center [303, 146] width 607 height 293
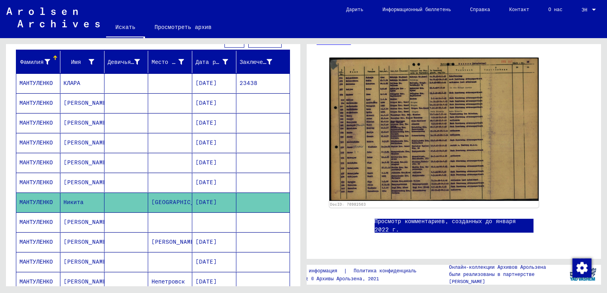
scroll to position [88, 0]
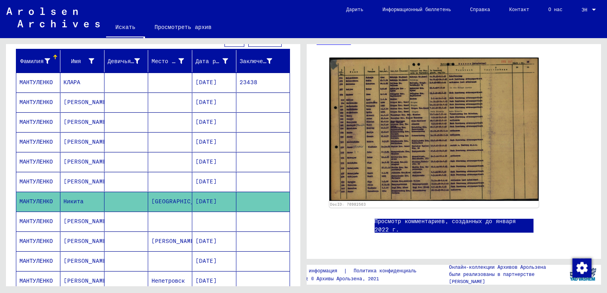
click at [78, 81] on mat-cell "КЛАРА" at bounding box center [82, 82] width 44 height 19
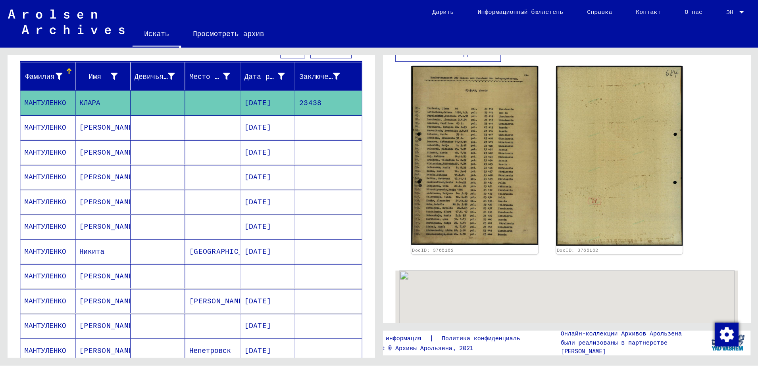
scroll to position [210, 0]
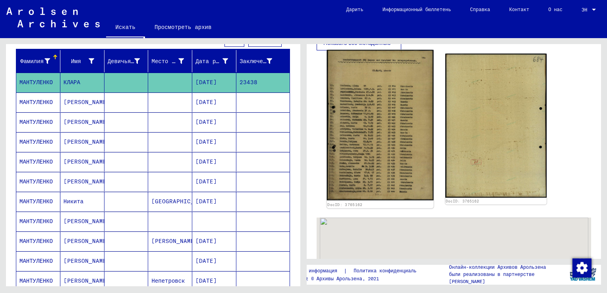
click at [390, 112] on img at bounding box center [380, 125] width 106 height 150
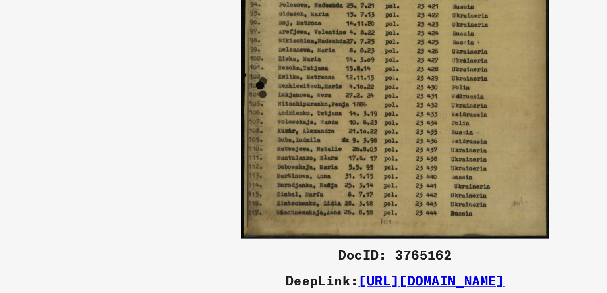
click at [407, 190] on img at bounding box center [303, 127] width 431 height 214
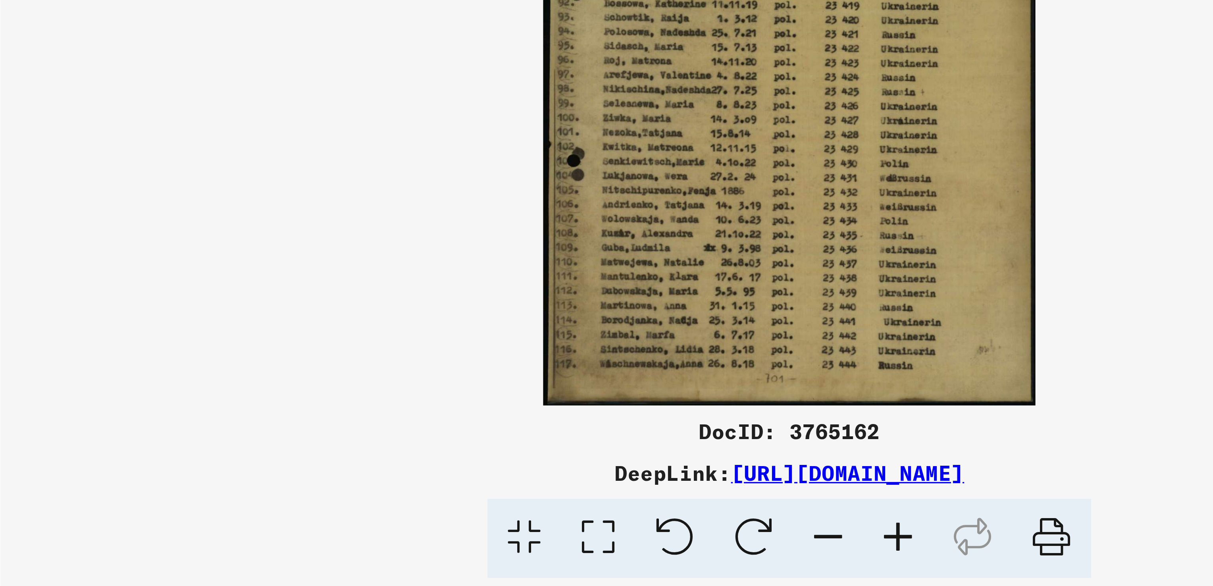
scroll to position [210, 0]
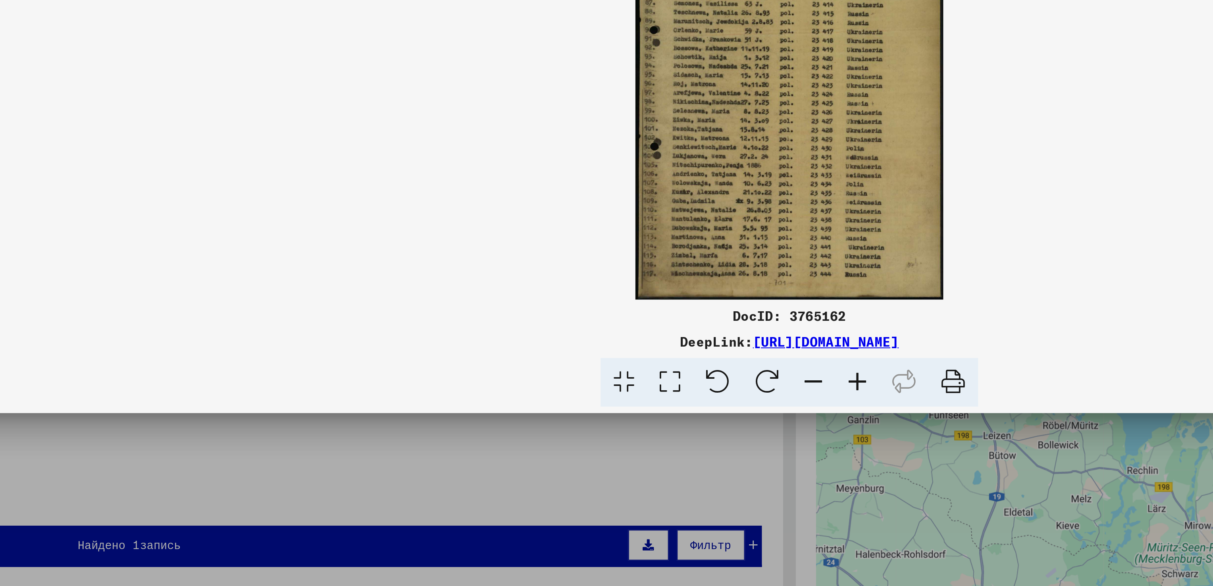
click at [588, 293] on div at bounding box center [606, 293] width 1213 height 586
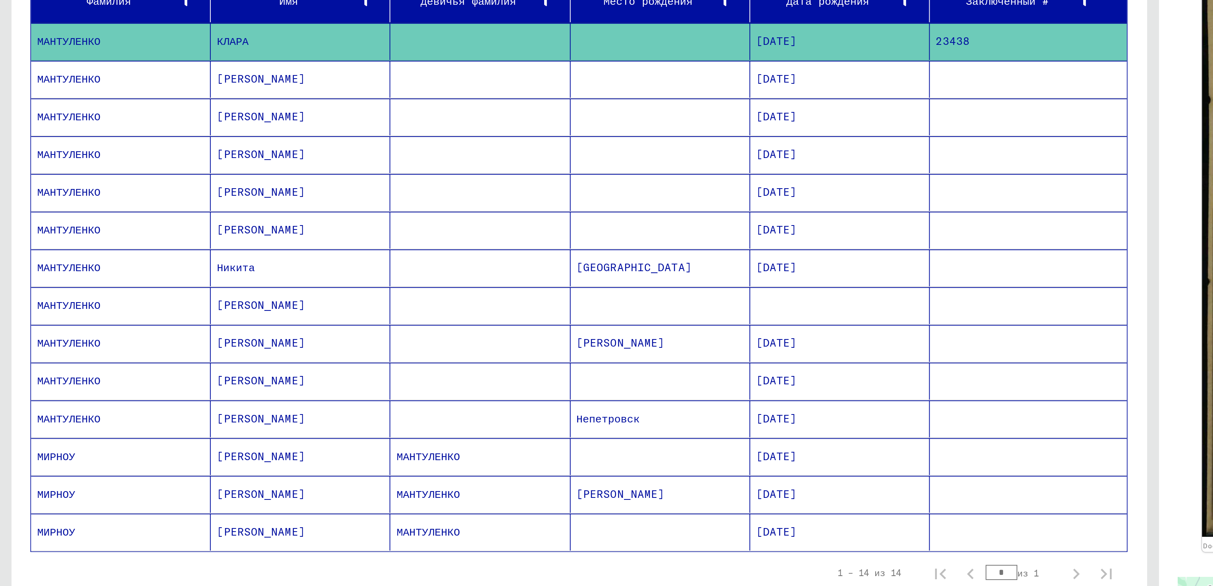
click at [163, 293] on mat-cell "[PERSON_NAME]" at bounding box center [158, 348] width 94 height 19
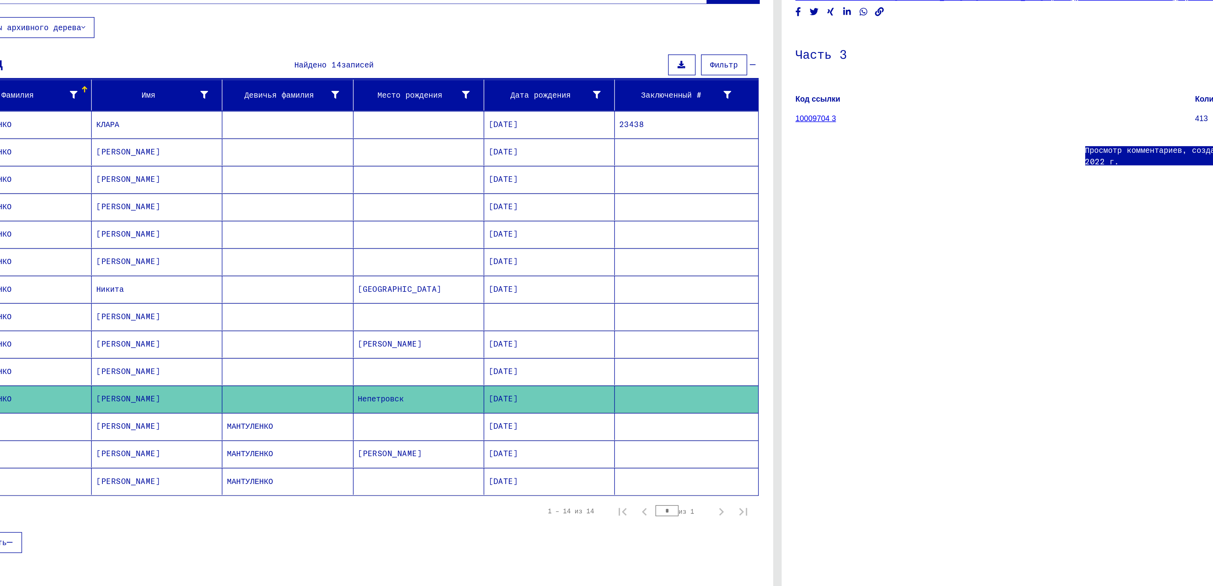
scroll to position [6, 0]
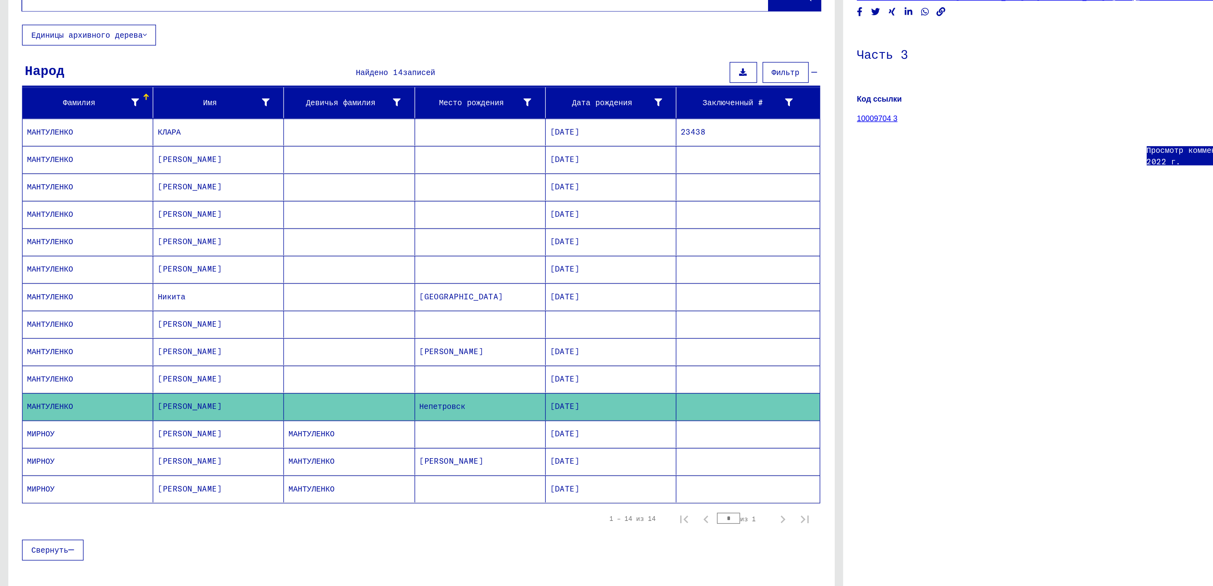
click at [141, 293] on mat-cell "[PERSON_NAME]" at bounding box center [158, 421] width 94 height 19
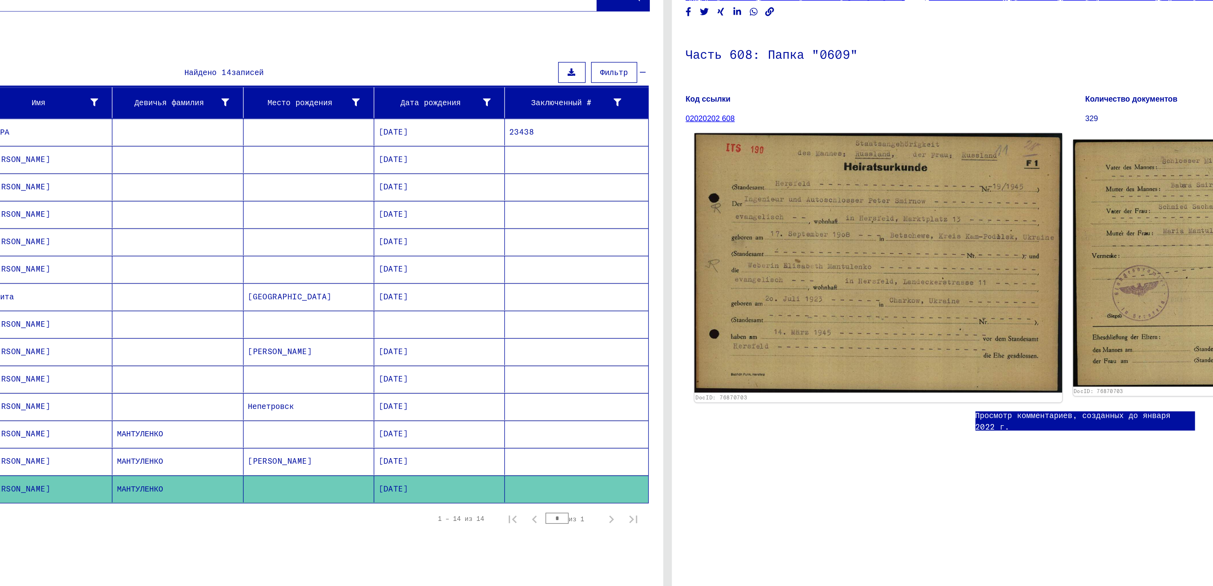
click at [606, 261] on img at bounding box center [759, 259] width 266 height 188
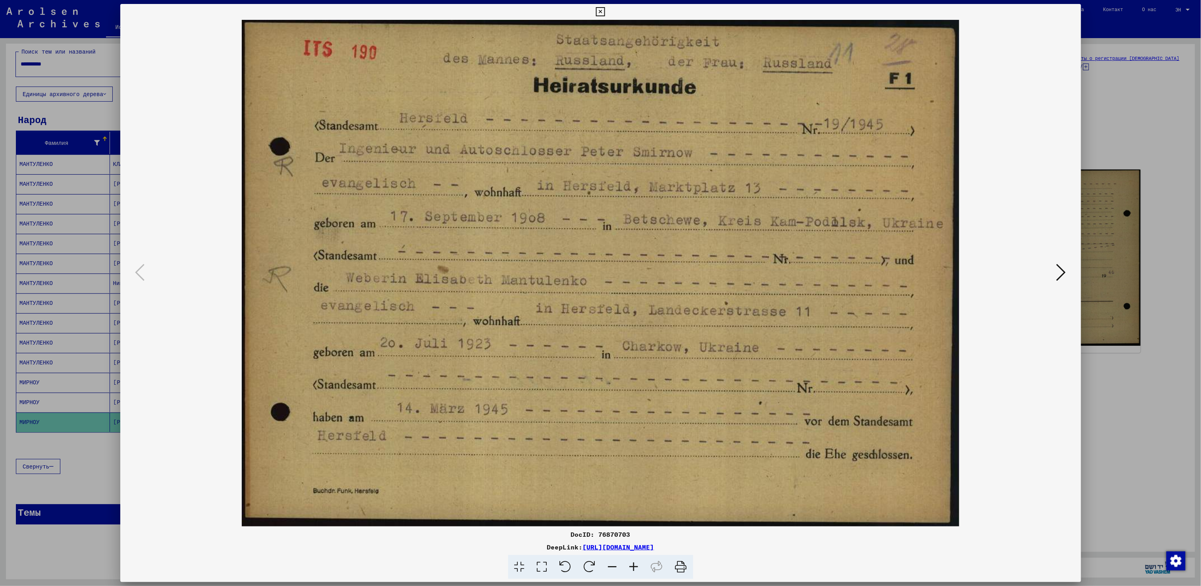
click at [606, 279] on icon at bounding box center [1061, 272] width 10 height 19
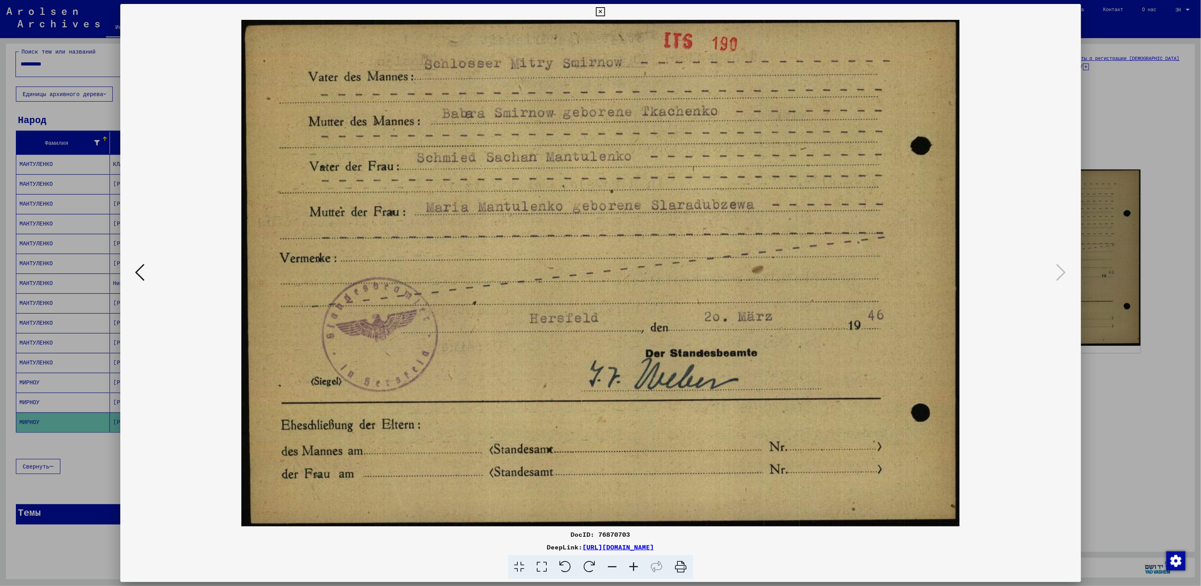
click at [606, 271] on div at bounding box center [600, 293] width 1201 height 586
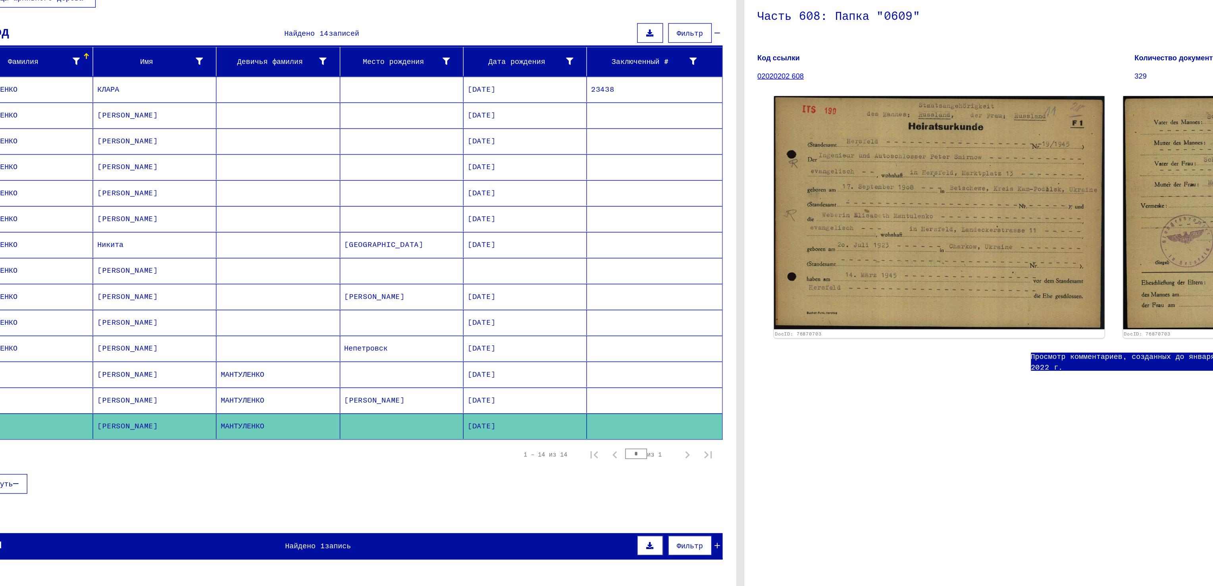
click at [173, 293] on mat-cell "[PERSON_NAME]" at bounding box center [158, 402] width 94 height 19
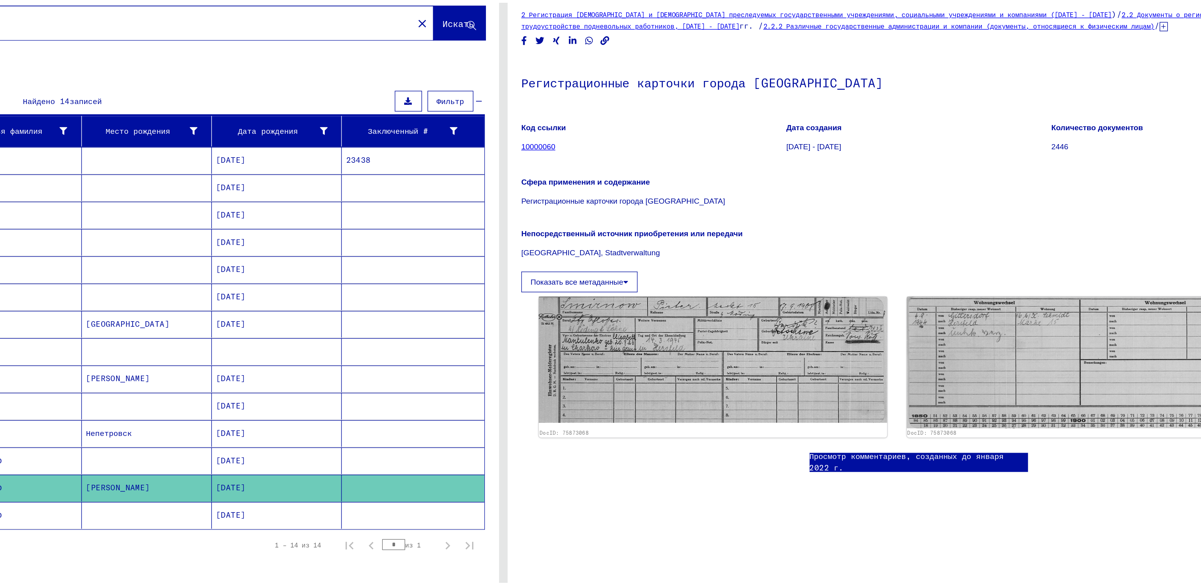
scroll to position [75, 0]
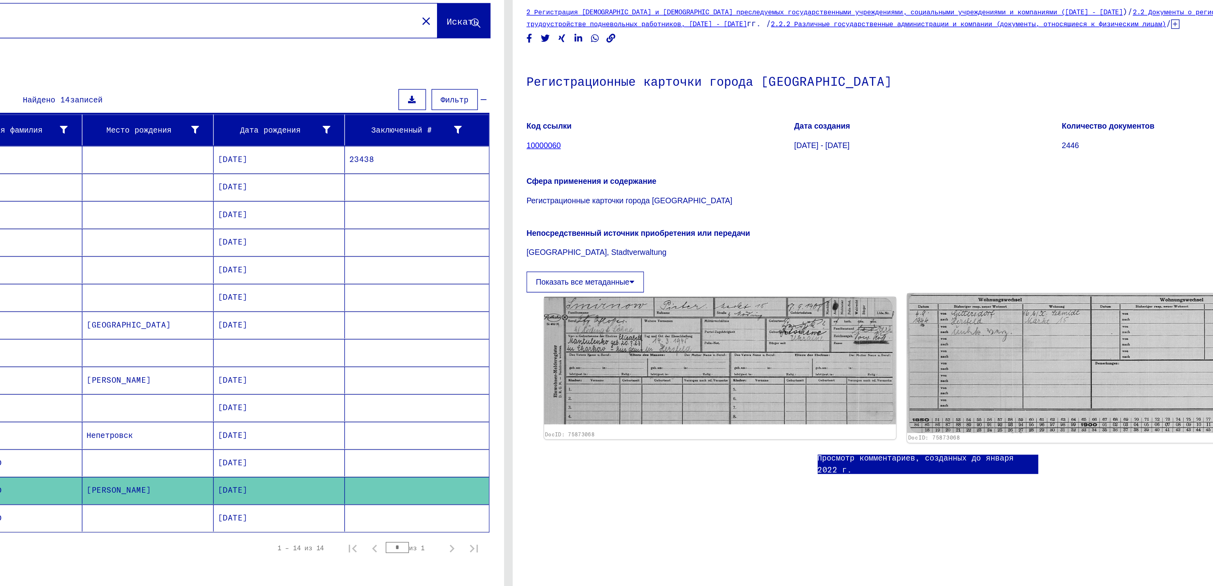
click at [606, 261] on img at bounding box center [1027, 311] width 266 height 100
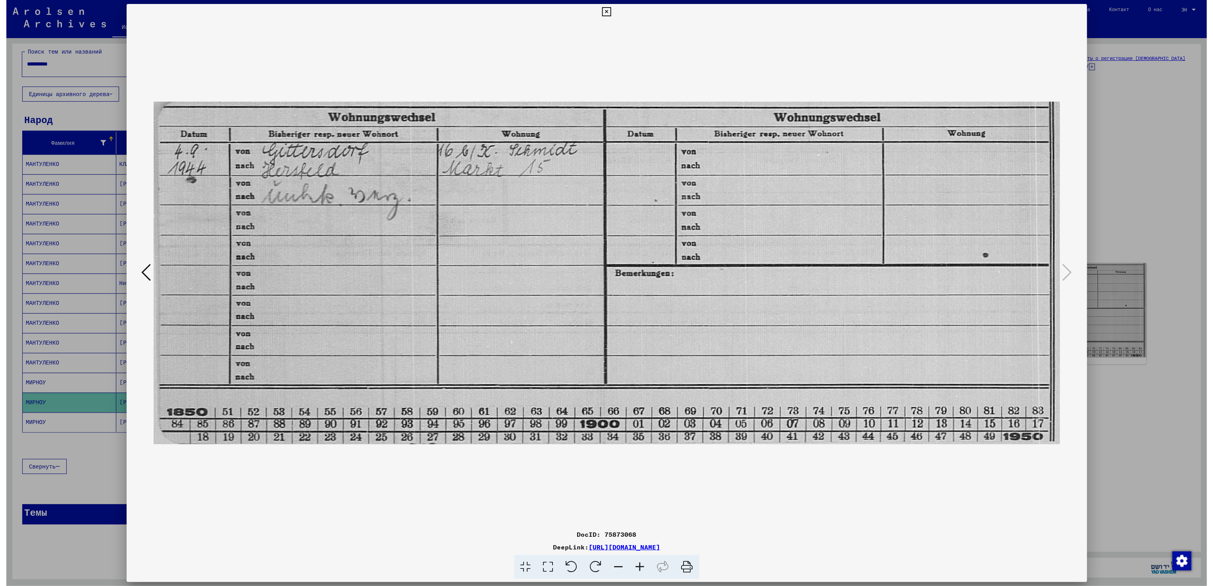
scroll to position [0, 0]
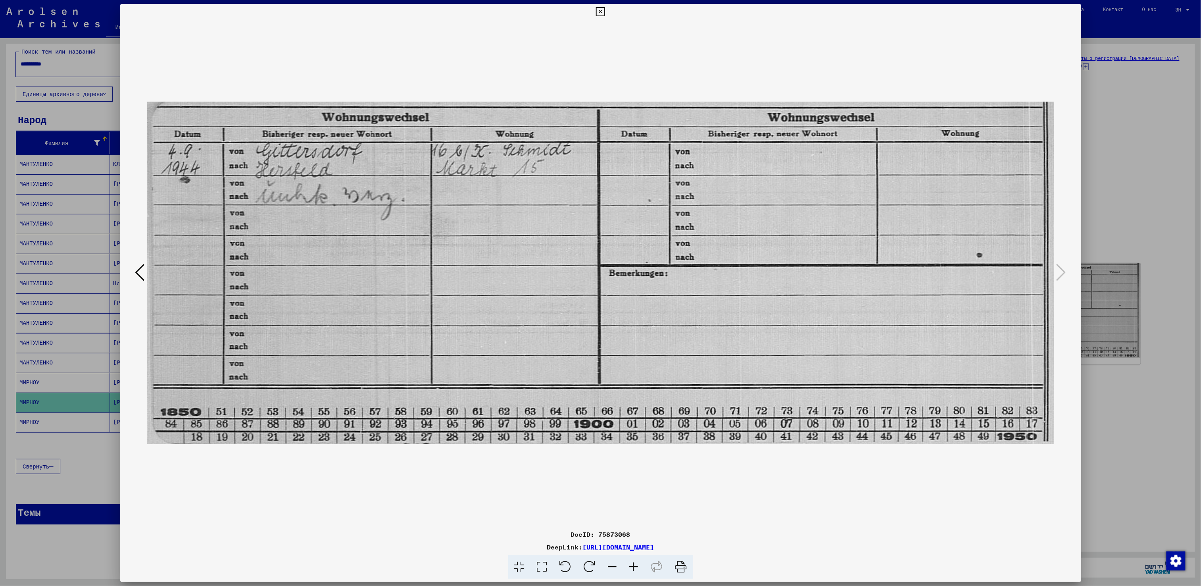
click at [606, 246] on div at bounding box center [600, 293] width 1201 height 586
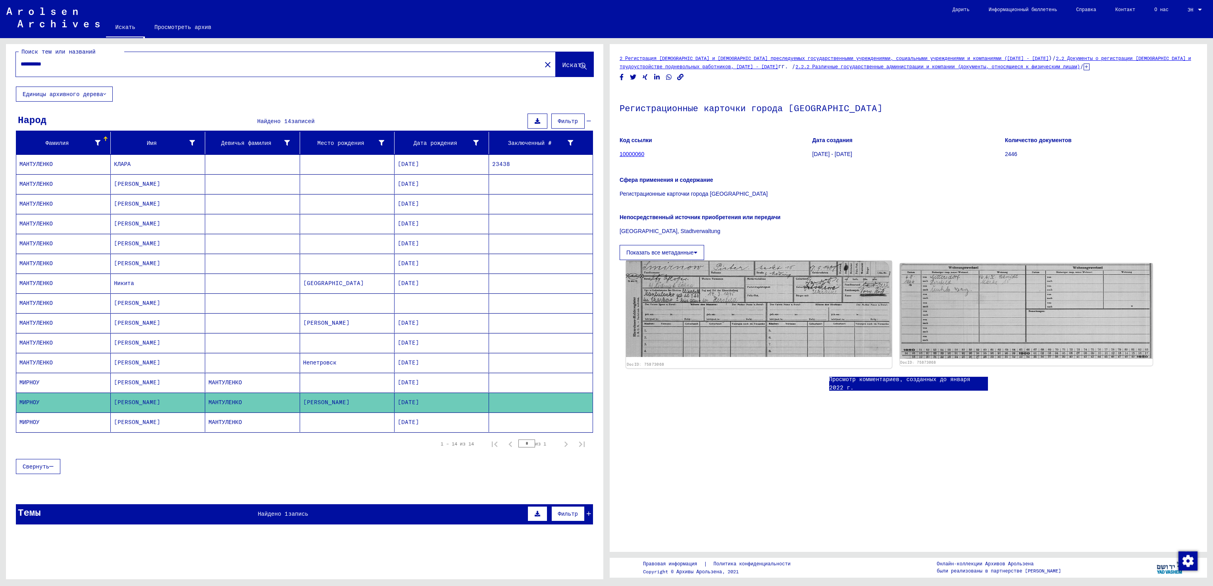
click at [606, 261] on img at bounding box center [759, 309] width 266 height 96
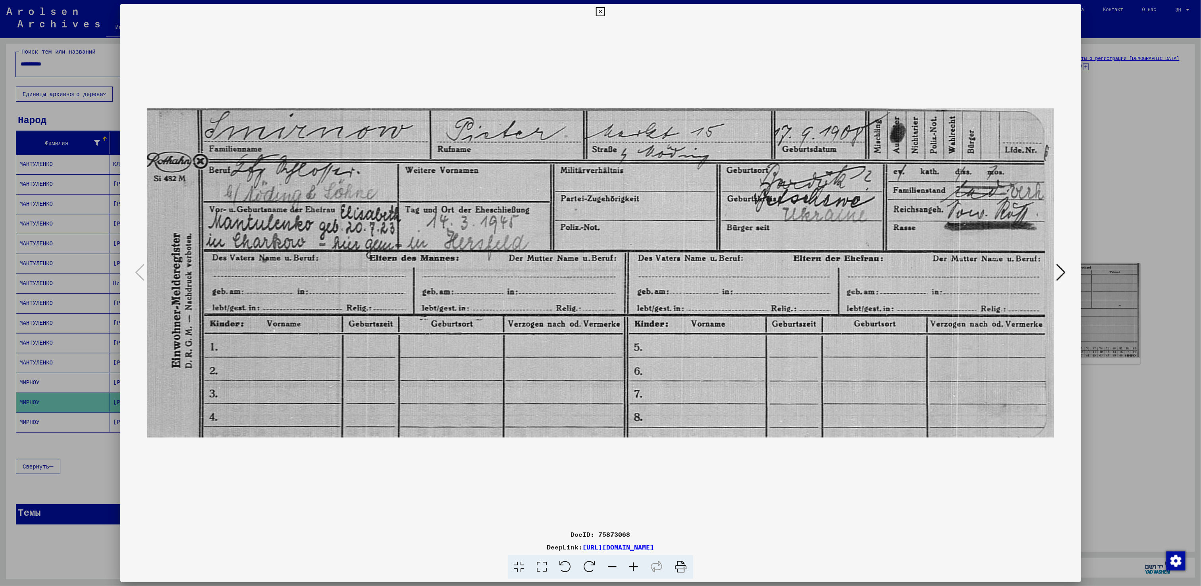
click at [606, 165] on div at bounding box center [600, 293] width 1201 height 586
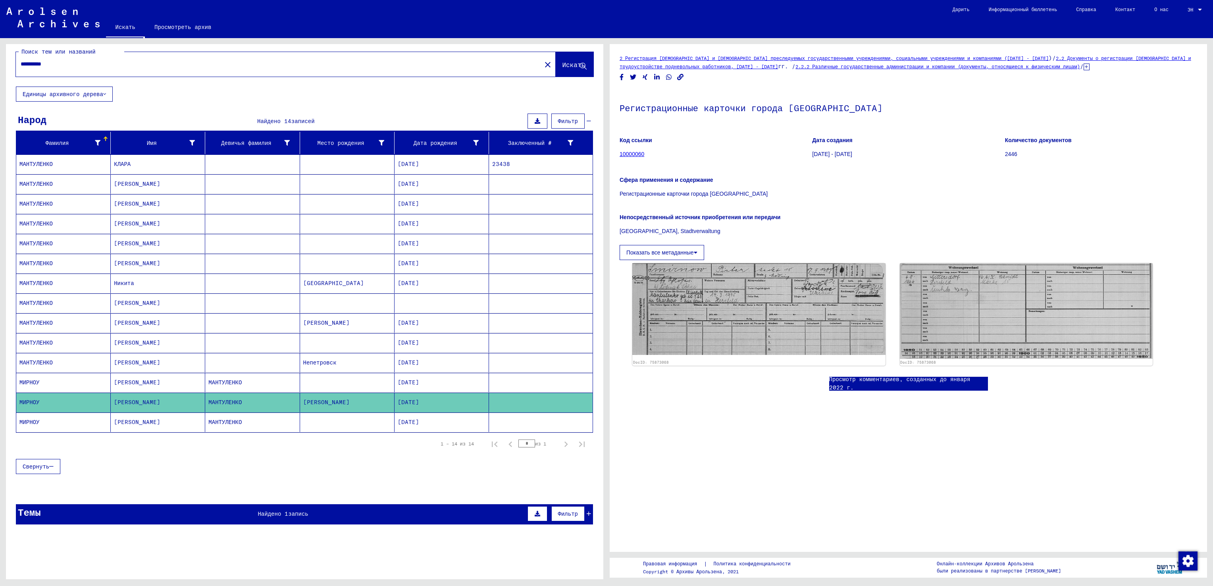
click at [199, 293] on mat-cell "[PERSON_NAME]" at bounding box center [158, 382] width 94 height 19
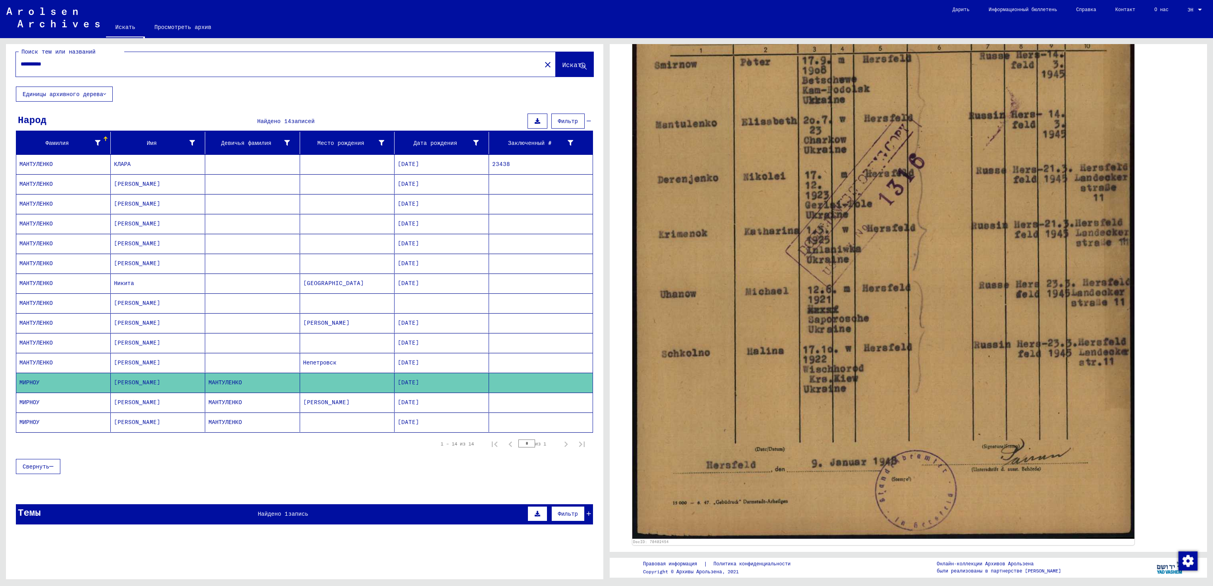
scroll to position [340, 0]
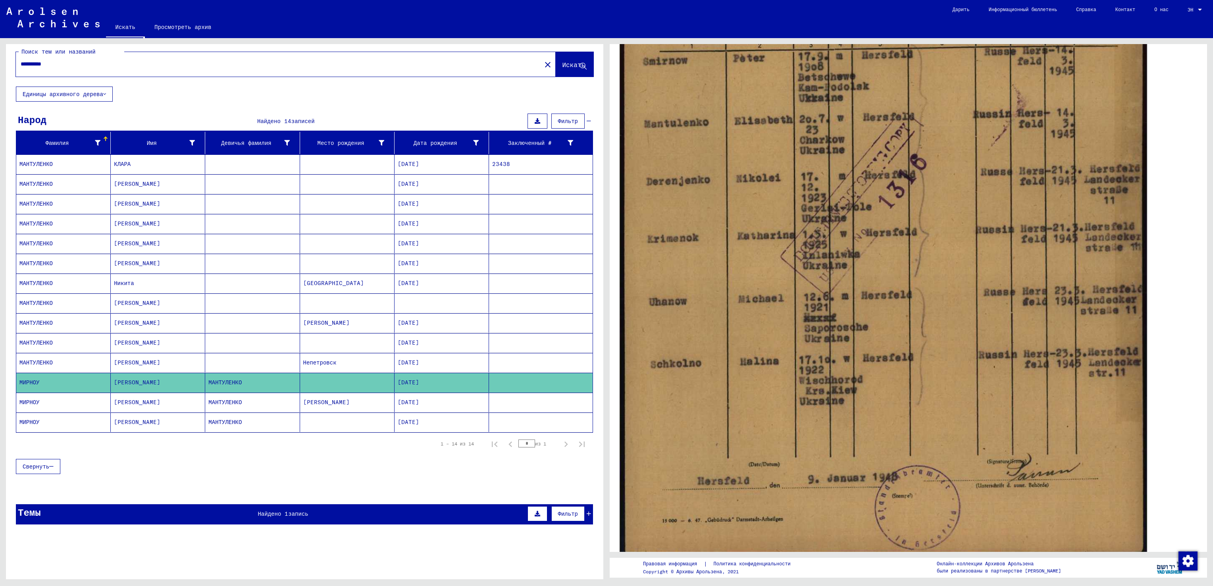
click at [606, 218] on img at bounding box center [883, 185] width 527 height 747
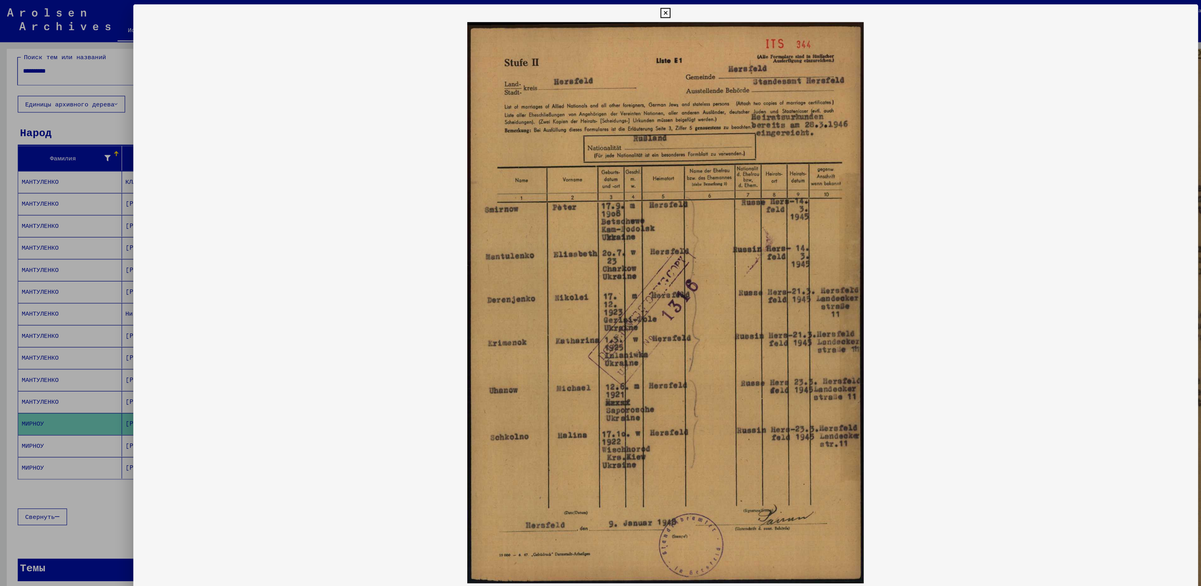
click at [62, 245] on div at bounding box center [600, 293] width 1201 height 586
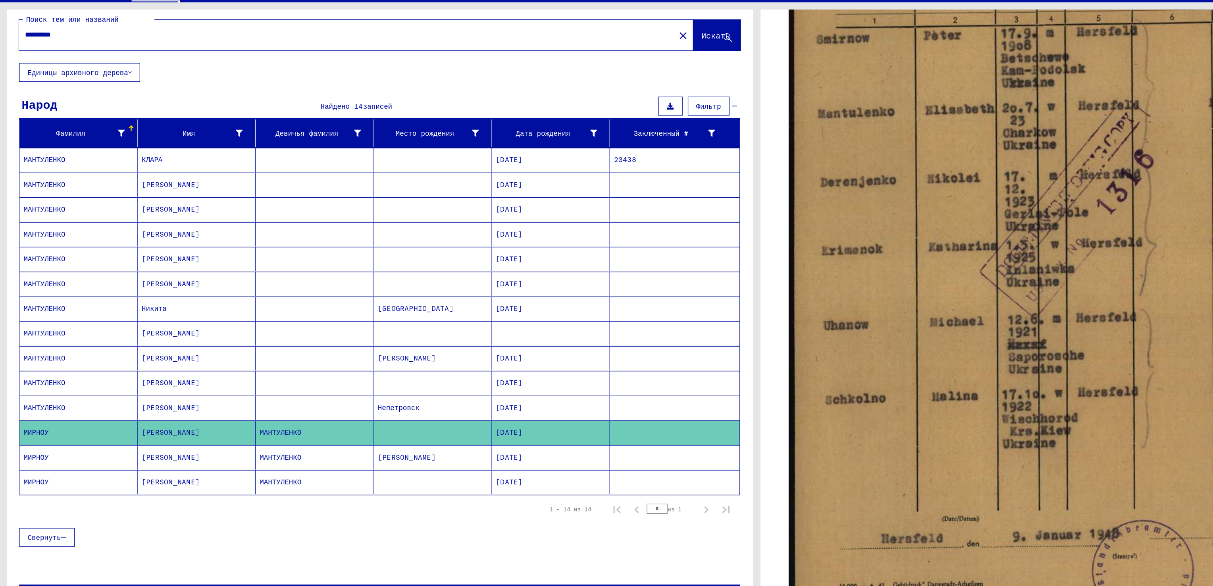
click at [120, 293] on mat-cell "[PERSON_NAME]" at bounding box center [158, 342] width 94 height 19
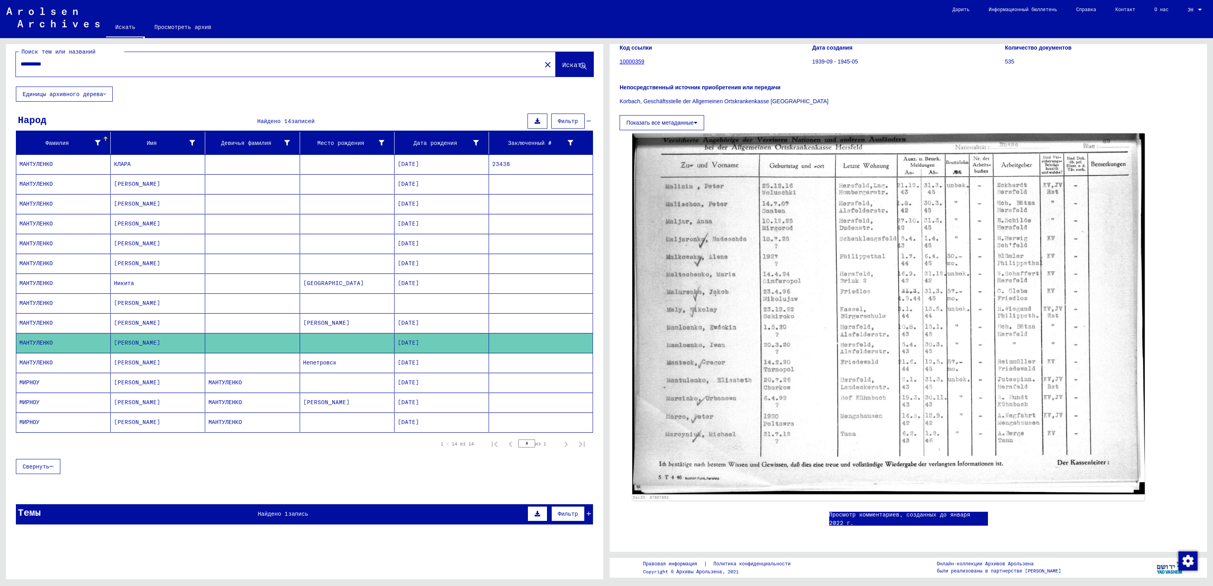
scroll to position [133, 0]
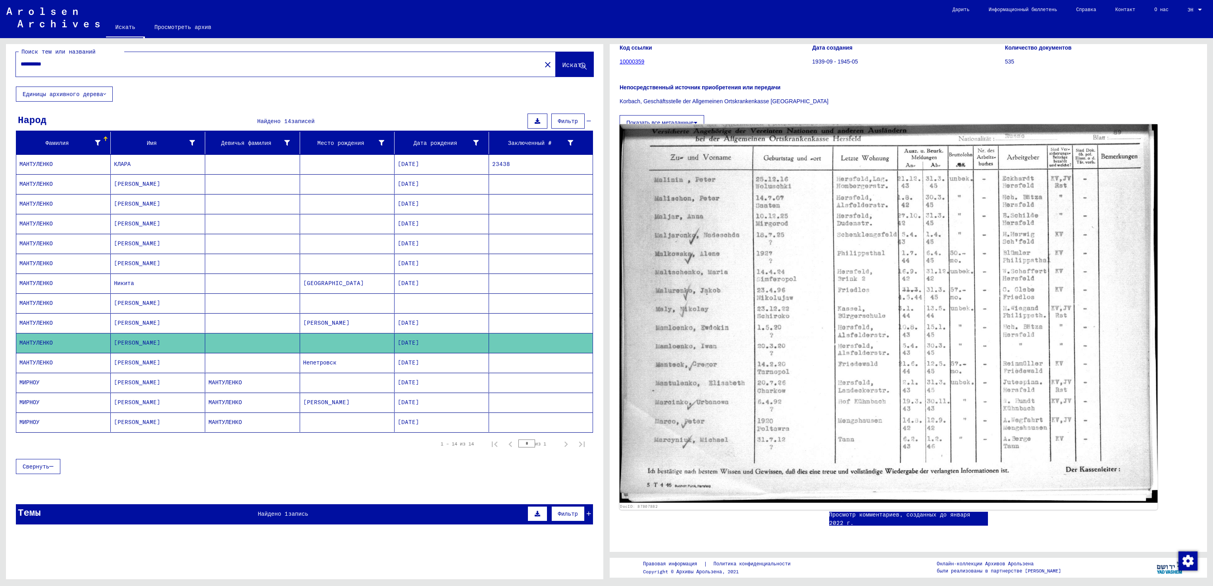
click at [606, 293] on img at bounding box center [889, 313] width 538 height 379
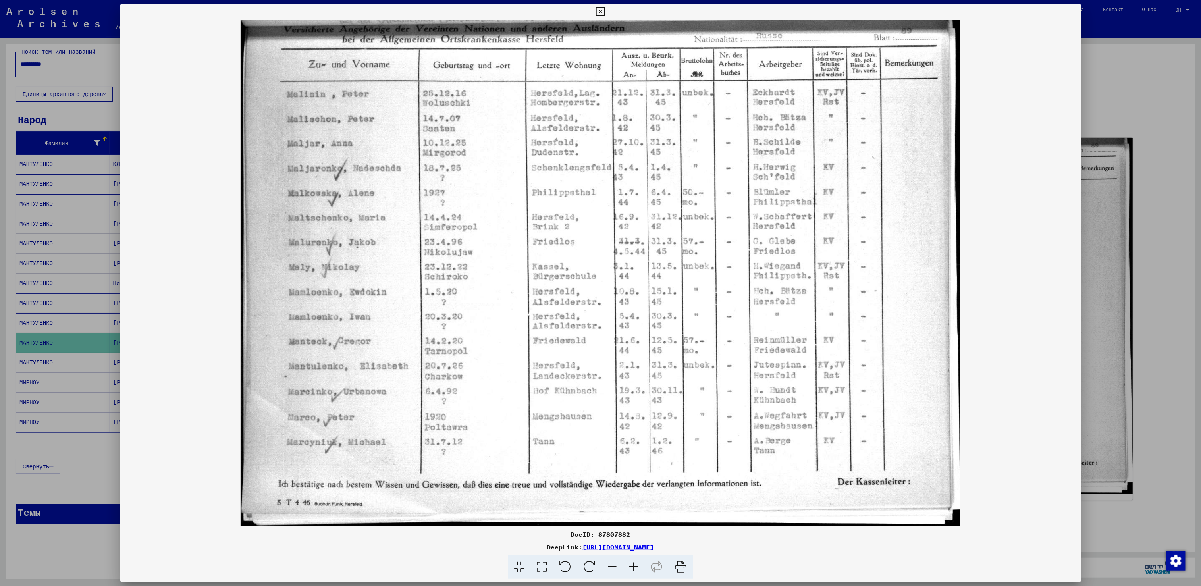
click at [606, 284] on div at bounding box center [600, 293] width 1201 height 586
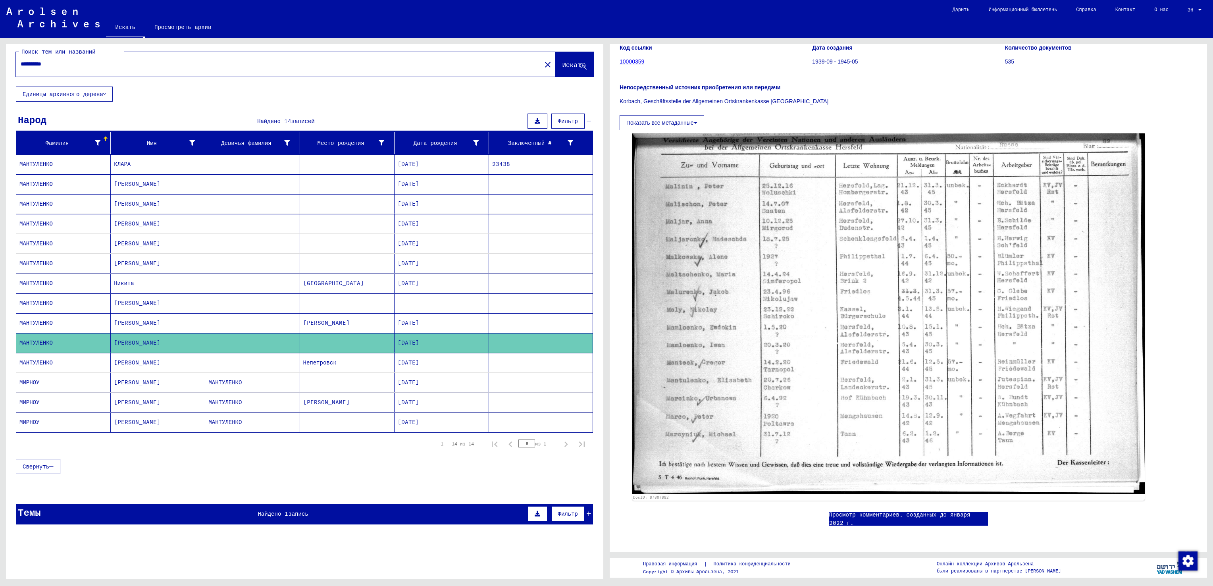
click at [325, 293] on mat-cell "[PERSON_NAME]" at bounding box center [347, 322] width 94 height 19
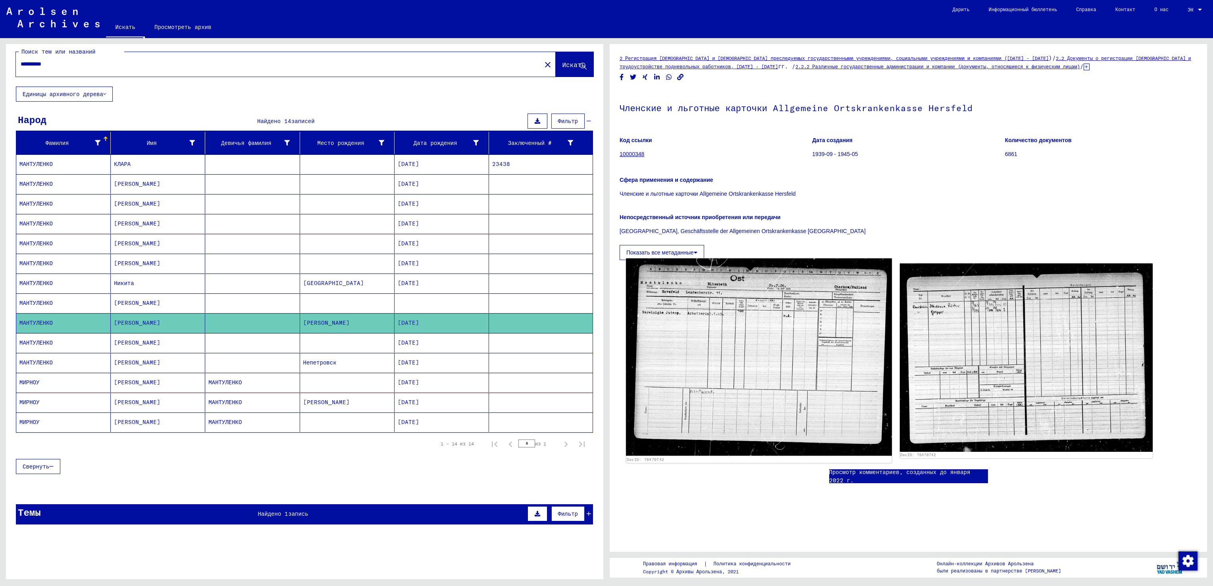
click at [606, 293] on img at bounding box center [759, 357] width 266 height 198
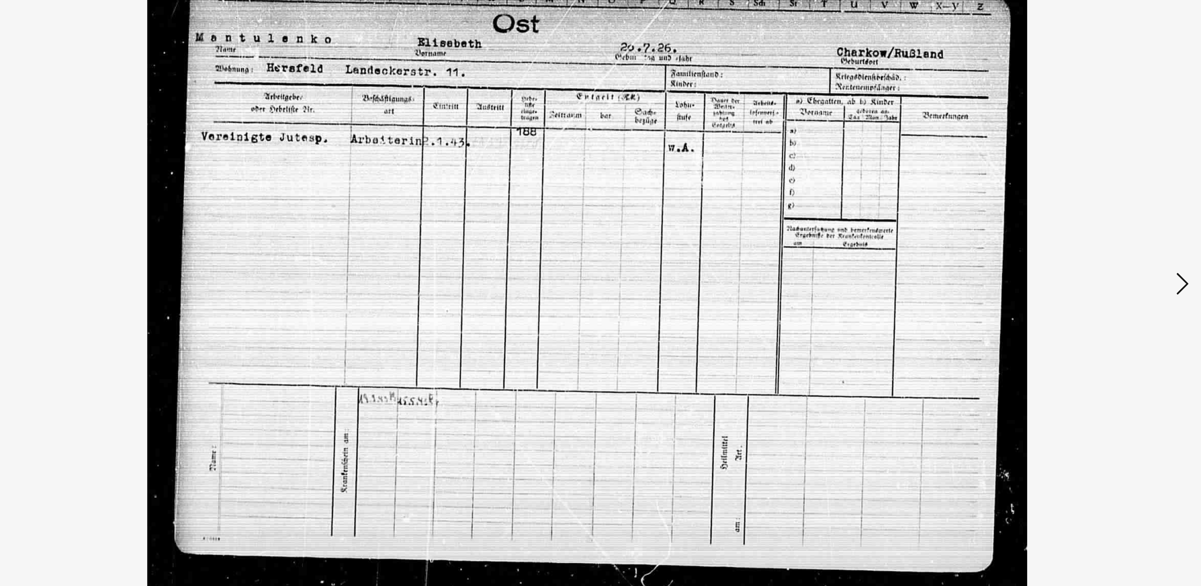
click at [606, 278] on button at bounding box center [1061, 273] width 14 height 23
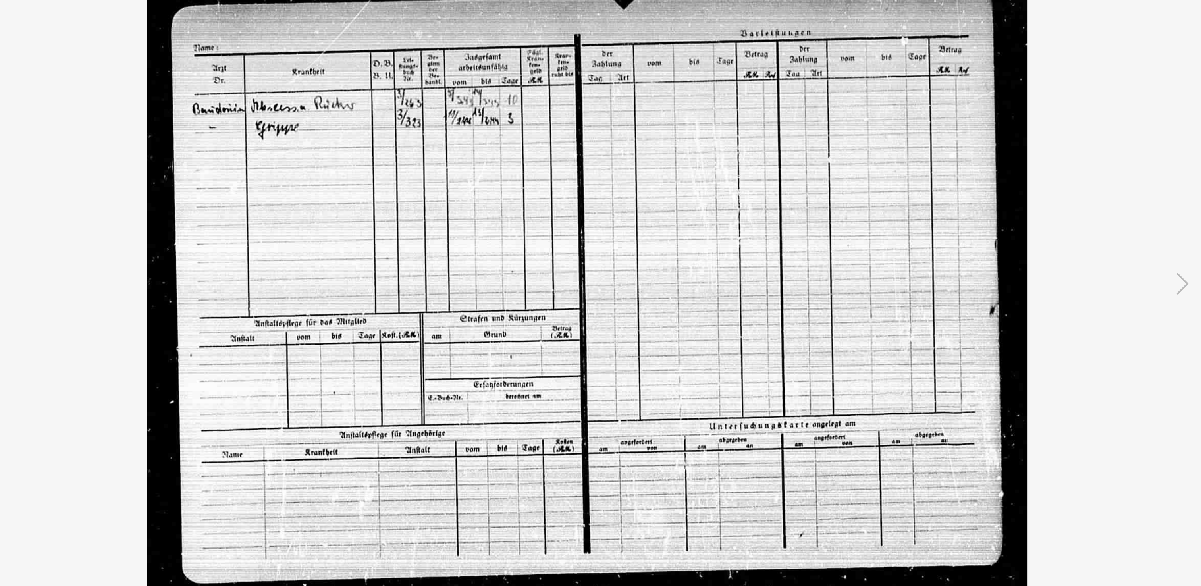
click at [170, 270] on img at bounding box center [600, 273] width 907 height 507
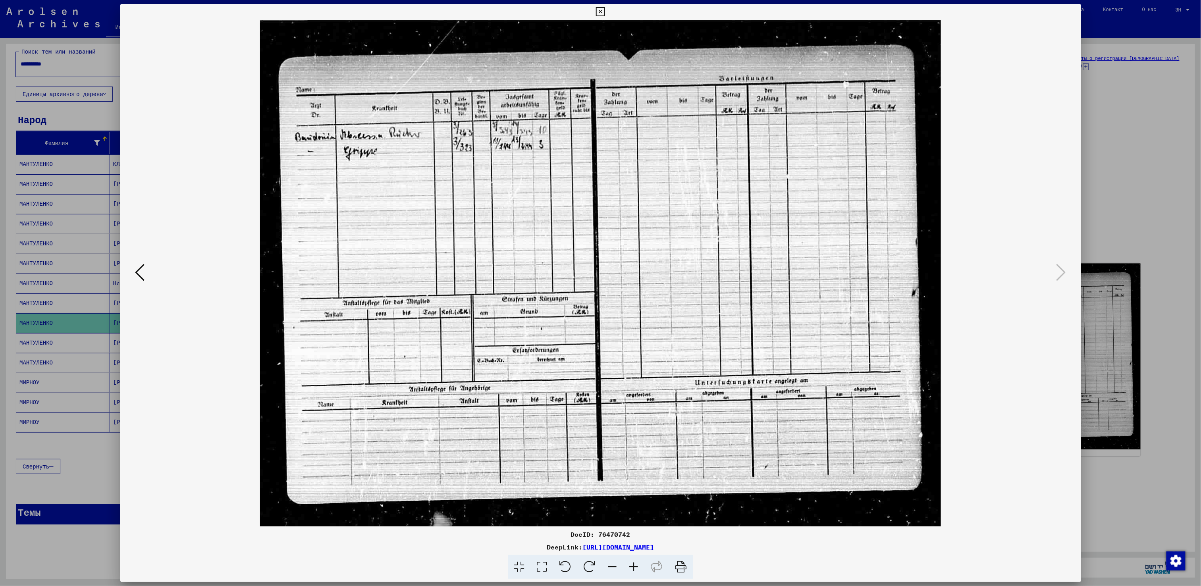
click at [147, 275] on img at bounding box center [600, 273] width 907 height 507
click at [137, 267] on icon at bounding box center [140, 272] width 10 height 19
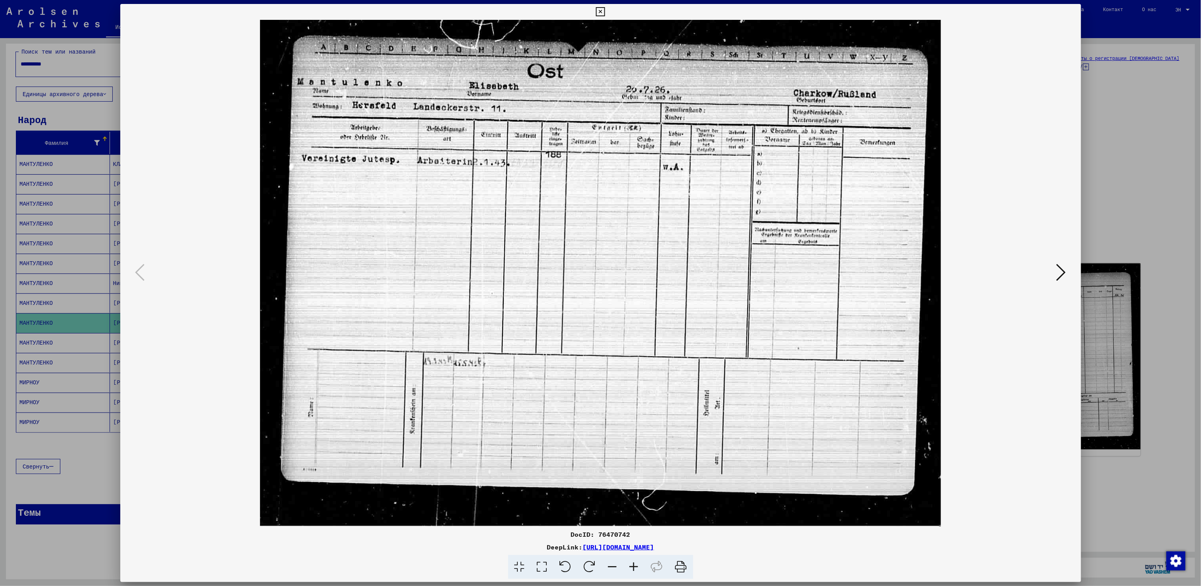
click at [0, 293] on html "**********" at bounding box center [600, 293] width 1201 height 586
click at [67, 293] on div at bounding box center [600, 293] width 1201 height 586
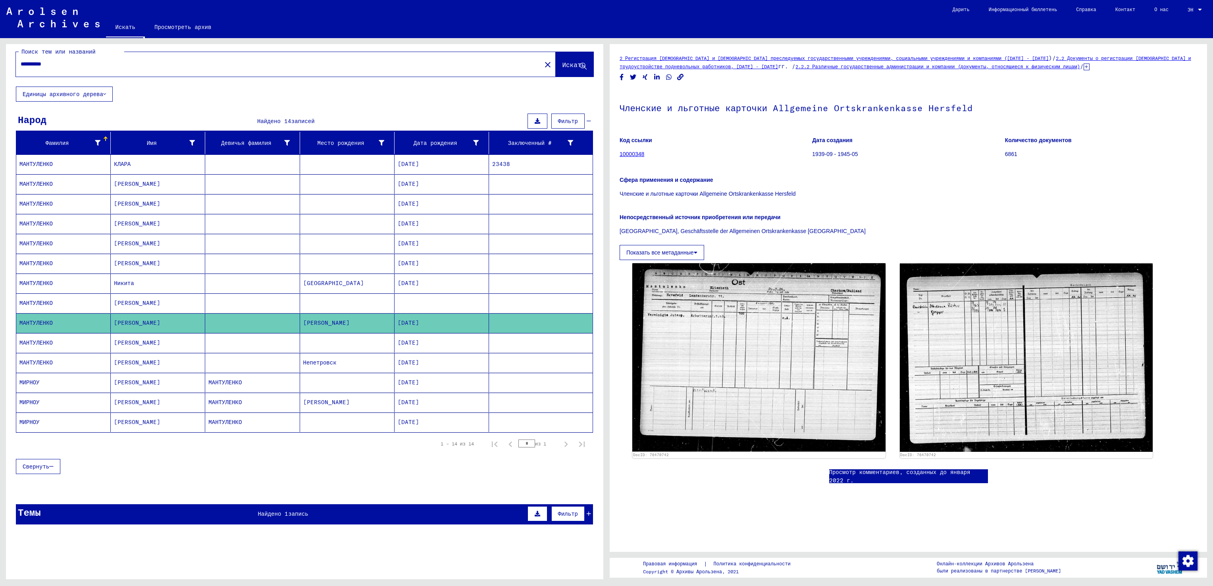
click at [100, 293] on mat-cell "МАНТУЛЕНКО" at bounding box center [63, 302] width 94 height 19
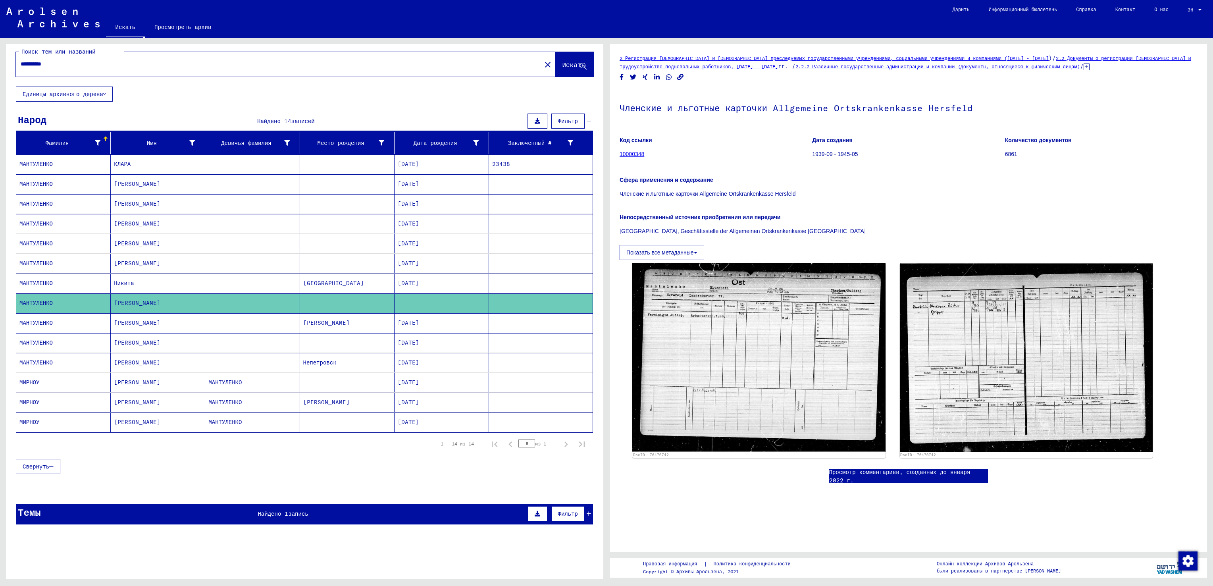
click at [369, 293] on mat-cell at bounding box center [347, 302] width 94 height 19
click at [200, 260] on mat-cell "[PERSON_NAME]" at bounding box center [158, 263] width 94 height 19
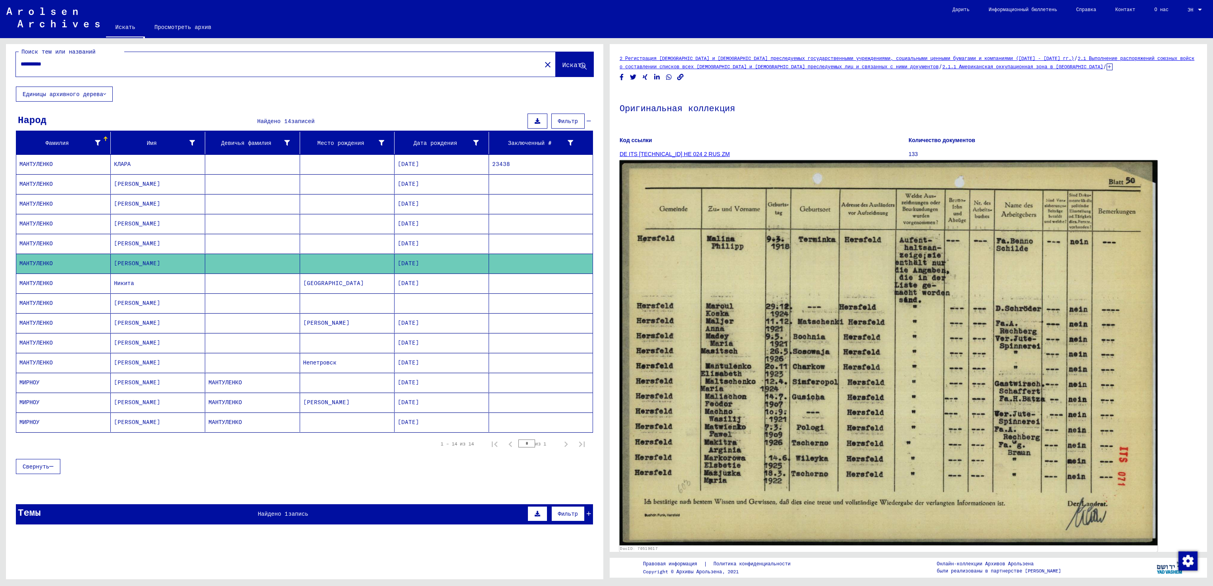
click at [606, 243] on img at bounding box center [889, 352] width 538 height 385
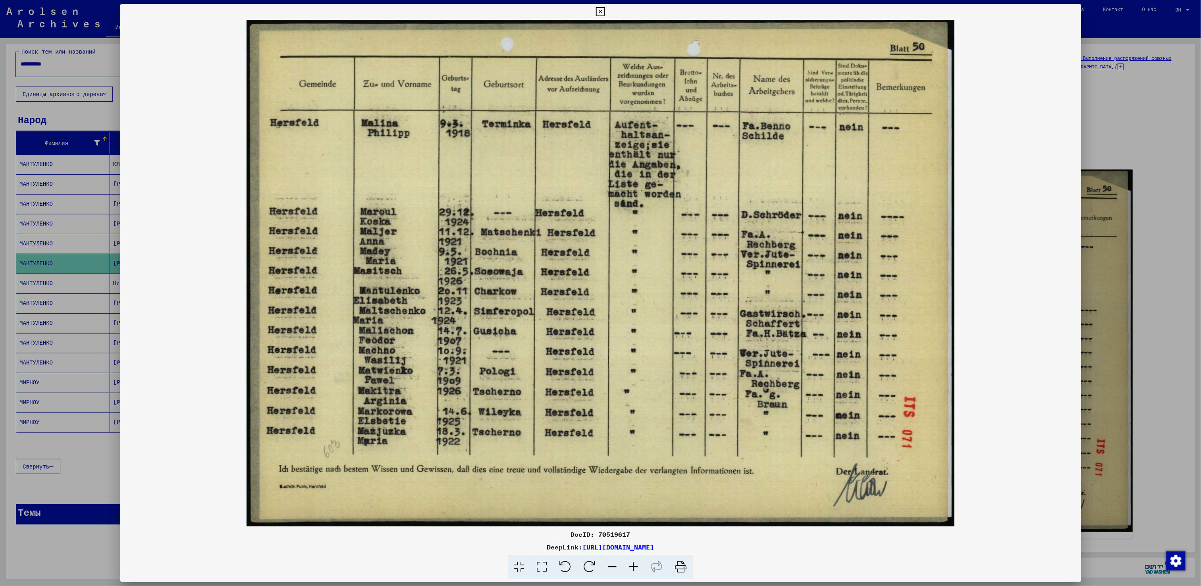
click at [606, 269] on div at bounding box center [600, 293] width 1201 height 586
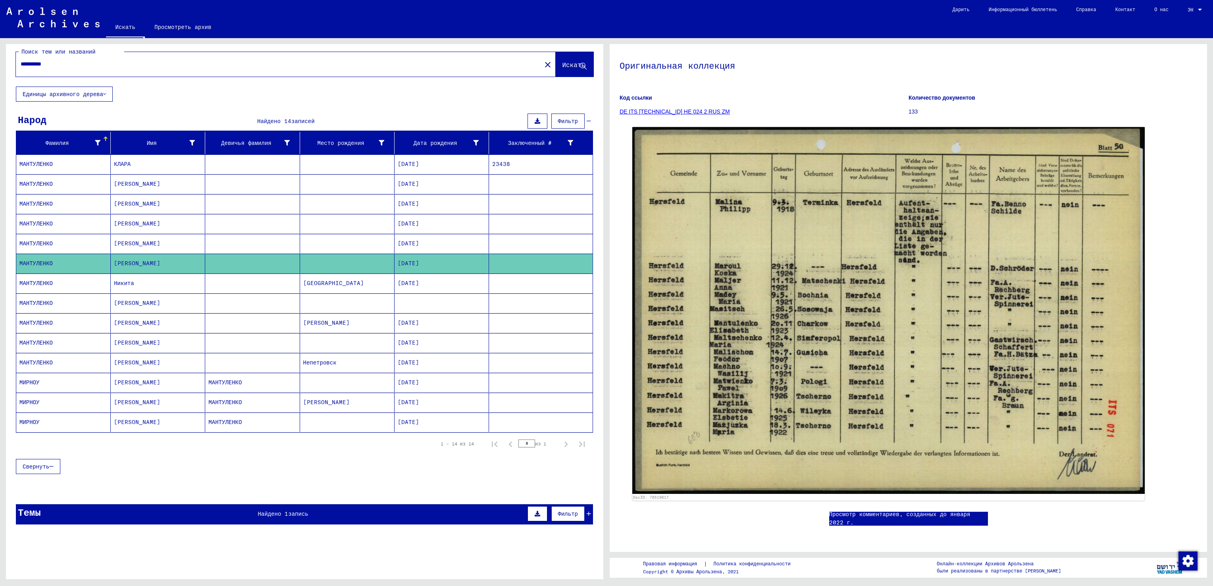
scroll to position [272, 0]
click at [131, 249] on mat-cell "[PERSON_NAME]" at bounding box center [158, 243] width 94 height 19
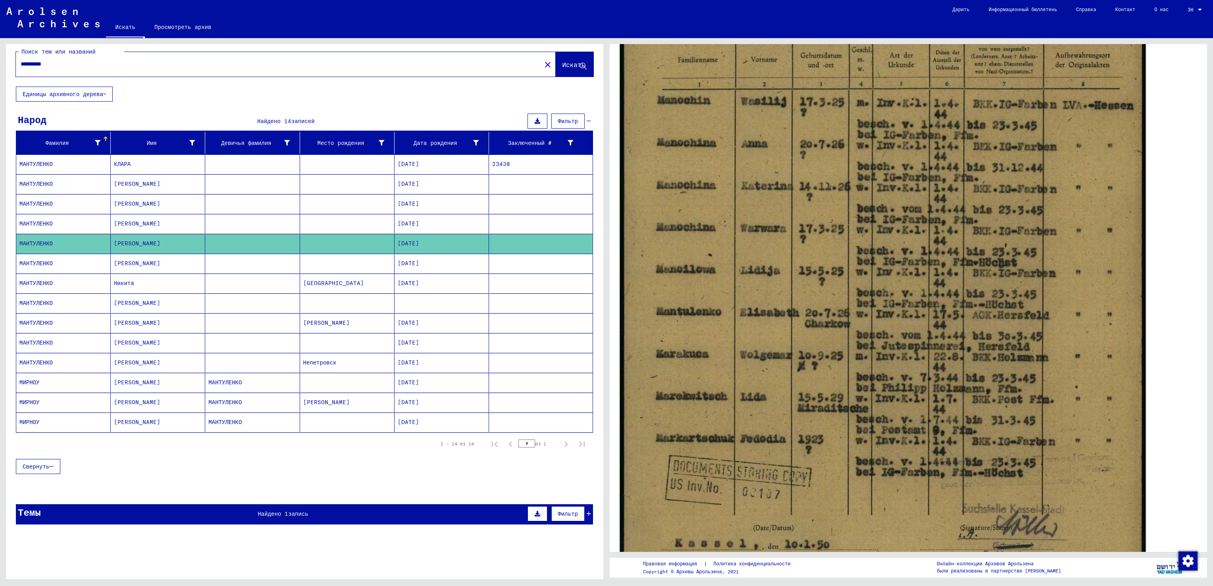
scroll to position [267, 0]
click at [606, 293] on img at bounding box center [883, 252] width 526 height 734
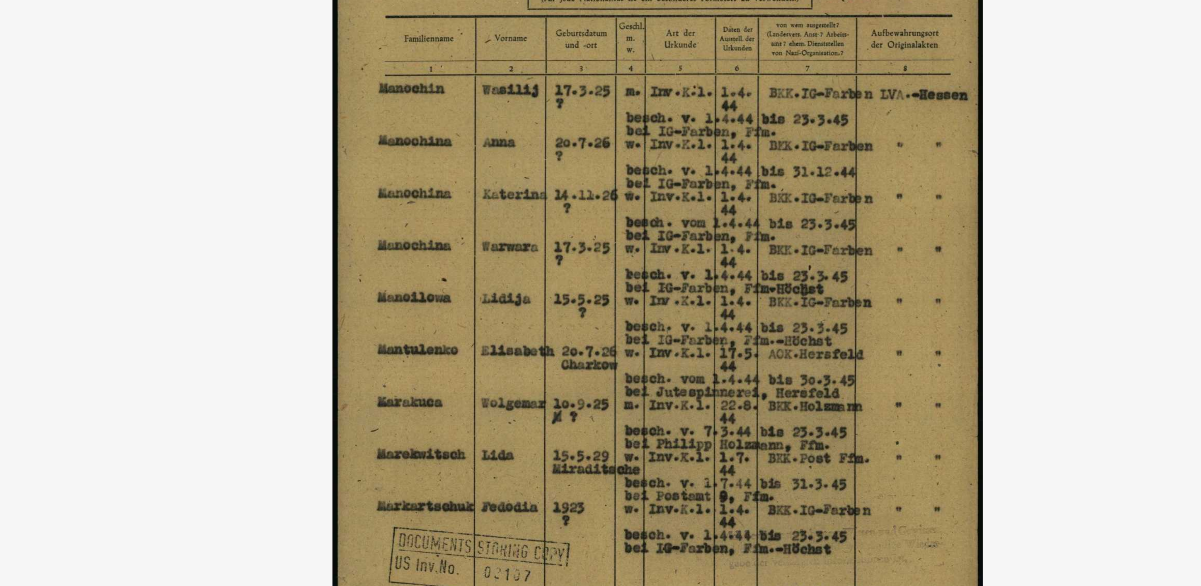
click at [606, 293] on img at bounding box center [600, 273] width 961 height 507
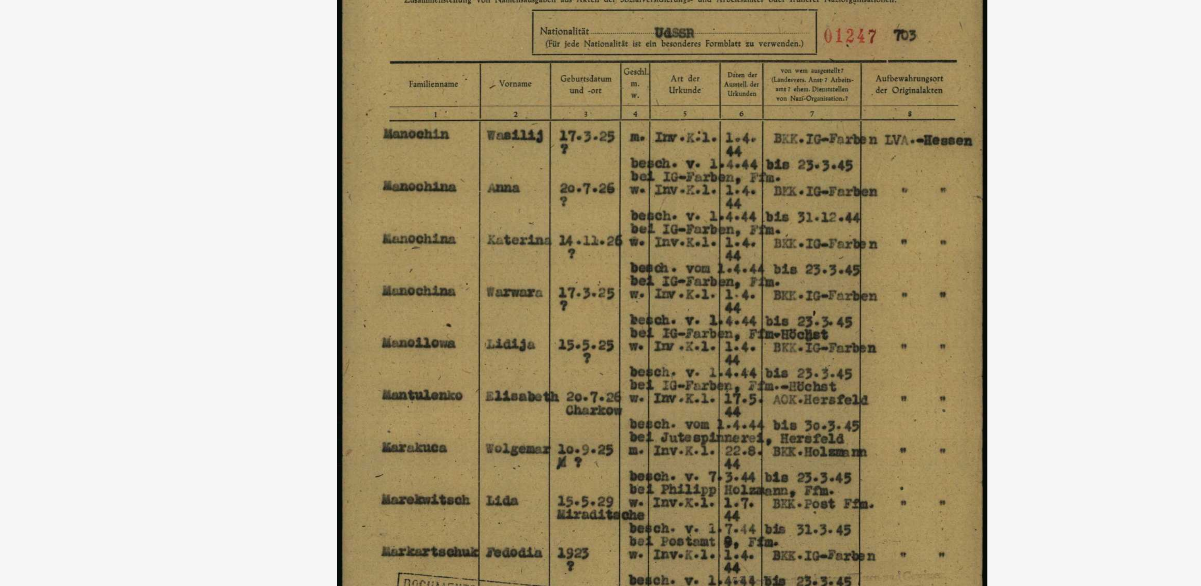
click at [318, 140] on img at bounding box center [600, 273] width 961 height 507
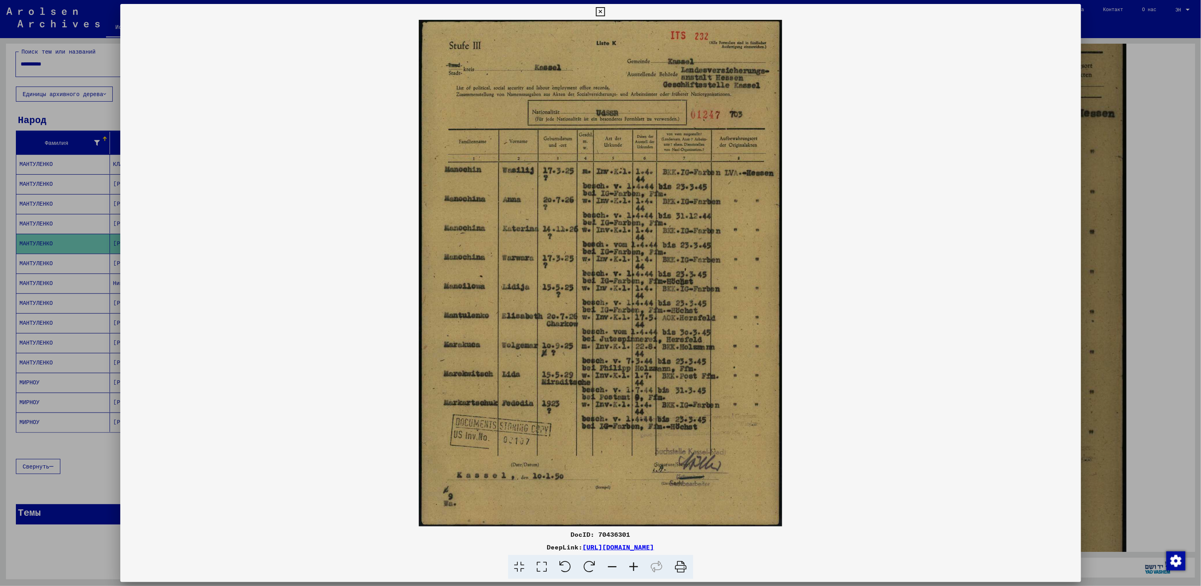
click at [17, 136] on div at bounding box center [600, 293] width 1201 height 586
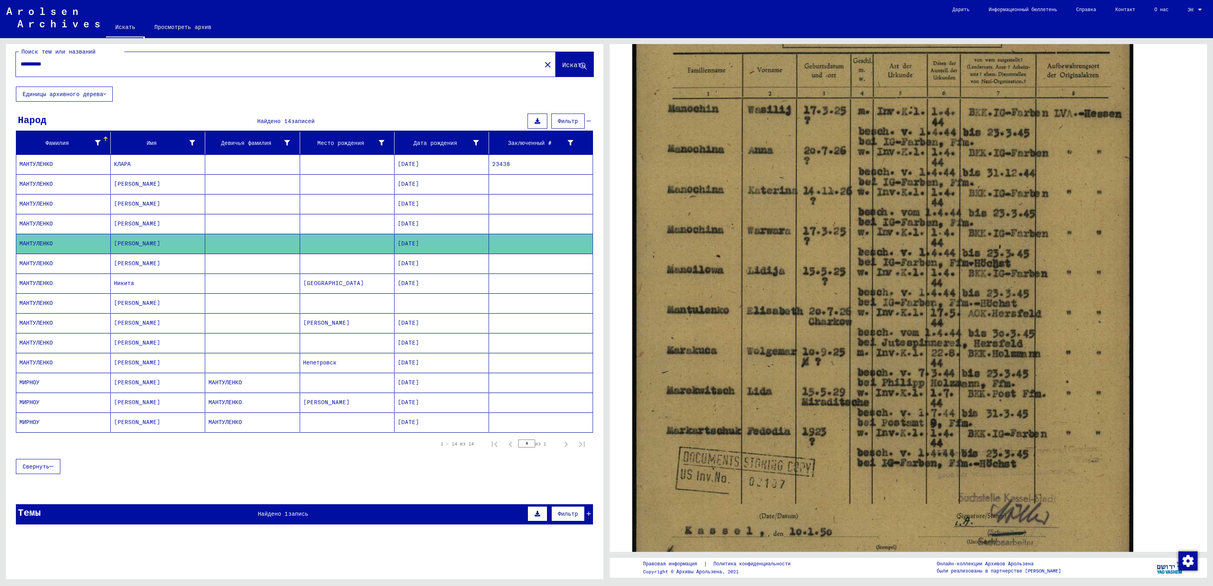
click at [376, 221] on mat-cell at bounding box center [347, 223] width 94 height 19
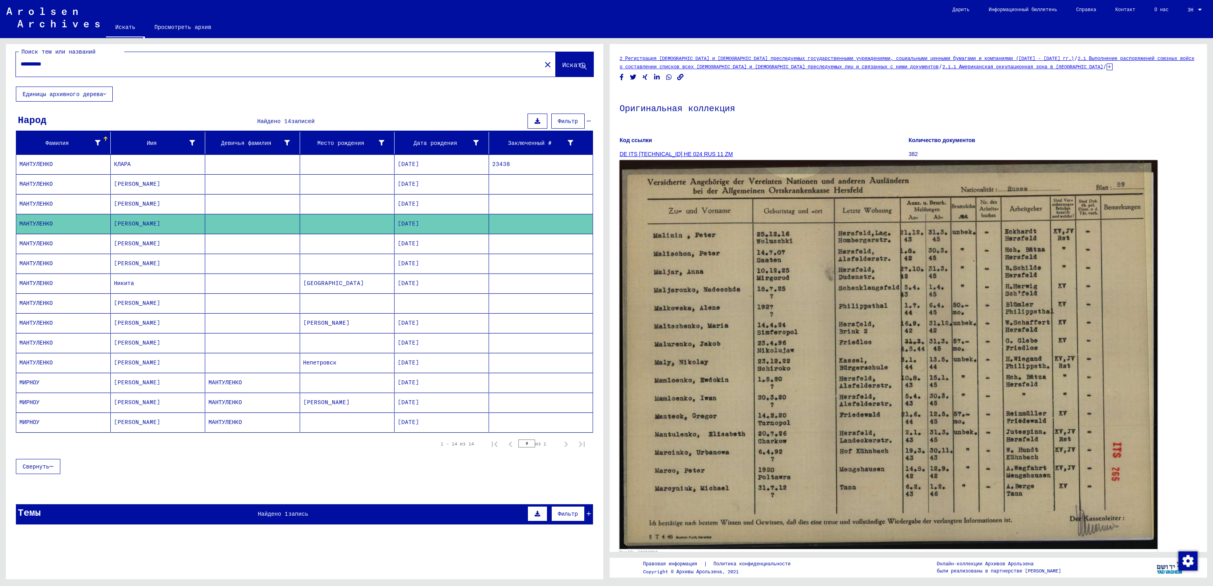
click at [606, 287] on img at bounding box center [889, 354] width 538 height 389
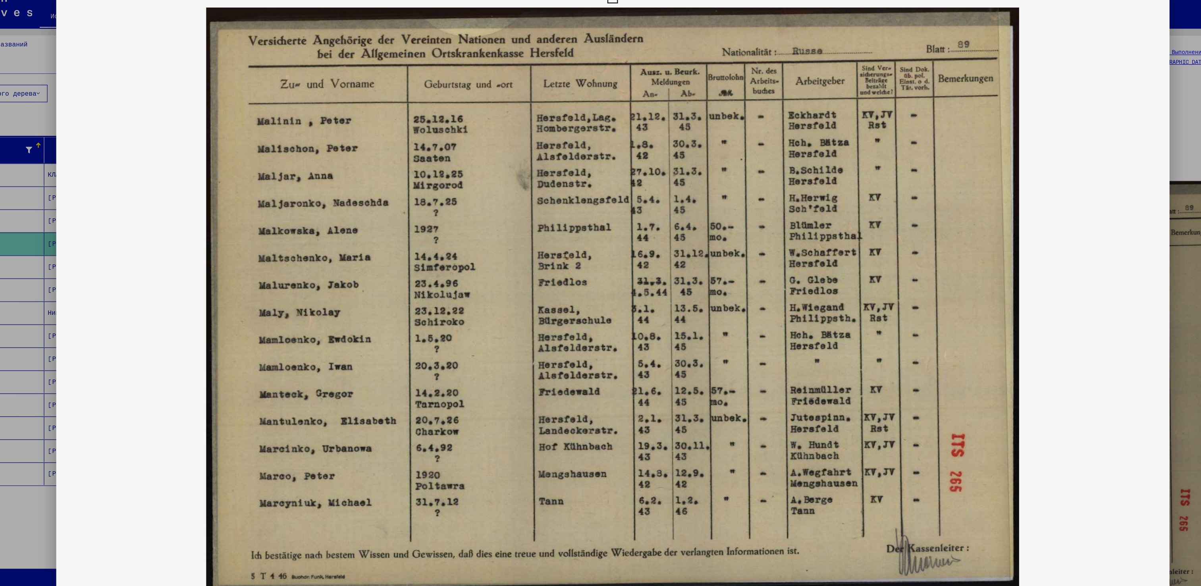
click at [606, 154] on div at bounding box center [600, 293] width 1201 height 586
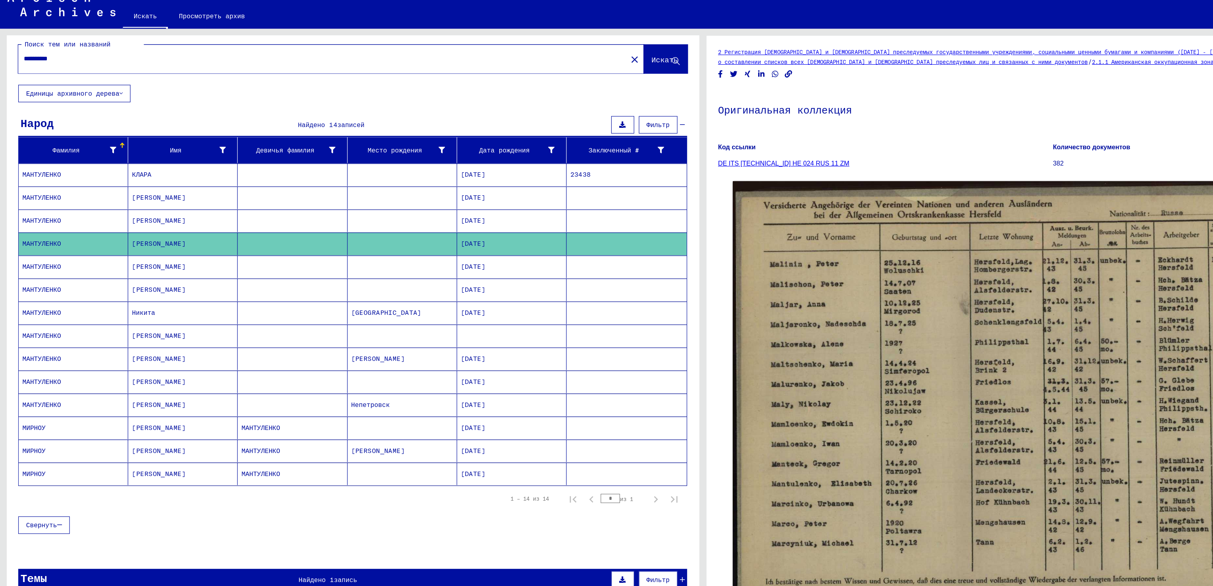
click at [137, 205] on mat-cell "[PERSON_NAME]" at bounding box center [158, 203] width 94 height 19
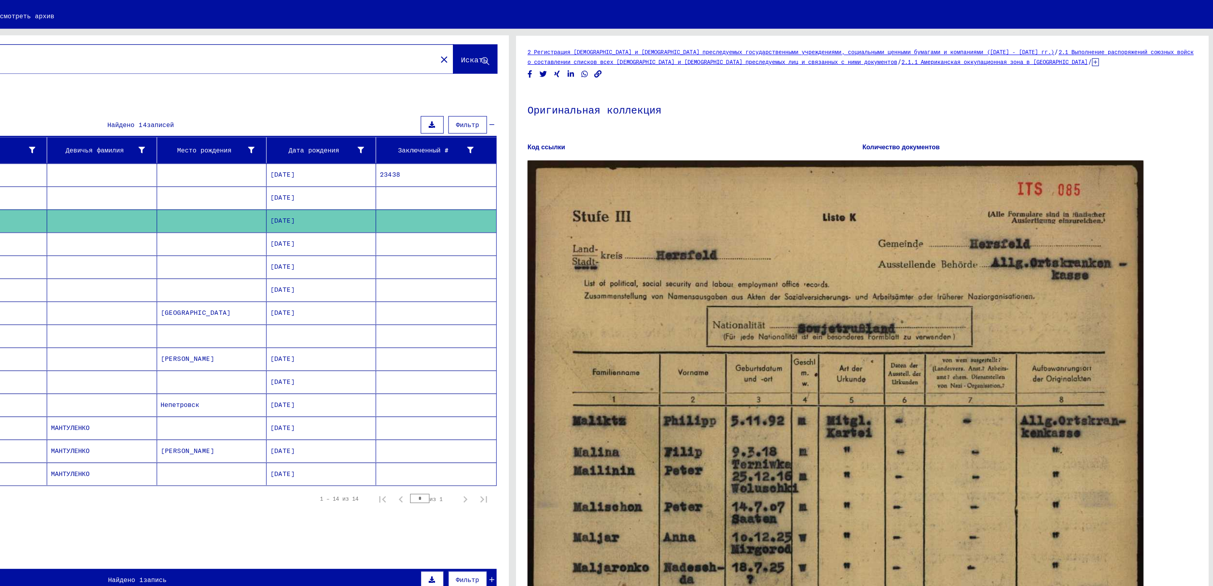
click at [606, 293] on img at bounding box center [886, 523] width 532 height 742
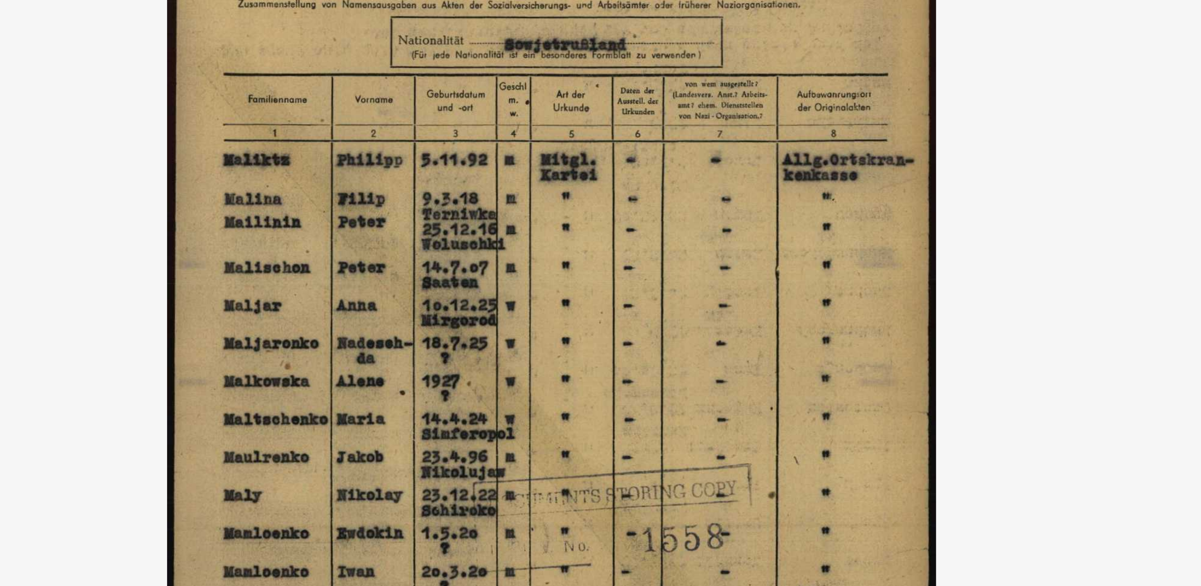
click at [606, 212] on img at bounding box center [600, 273] width 961 height 507
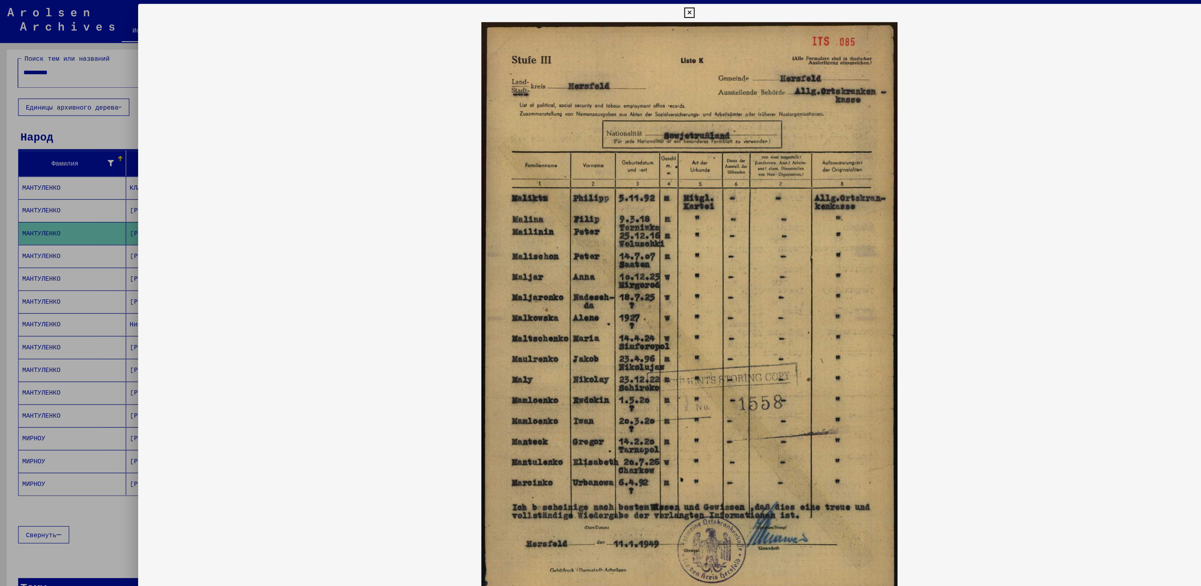
click at [217, 293] on img at bounding box center [600, 273] width 961 height 507
click at [48, 291] on div at bounding box center [600, 293] width 1201 height 586
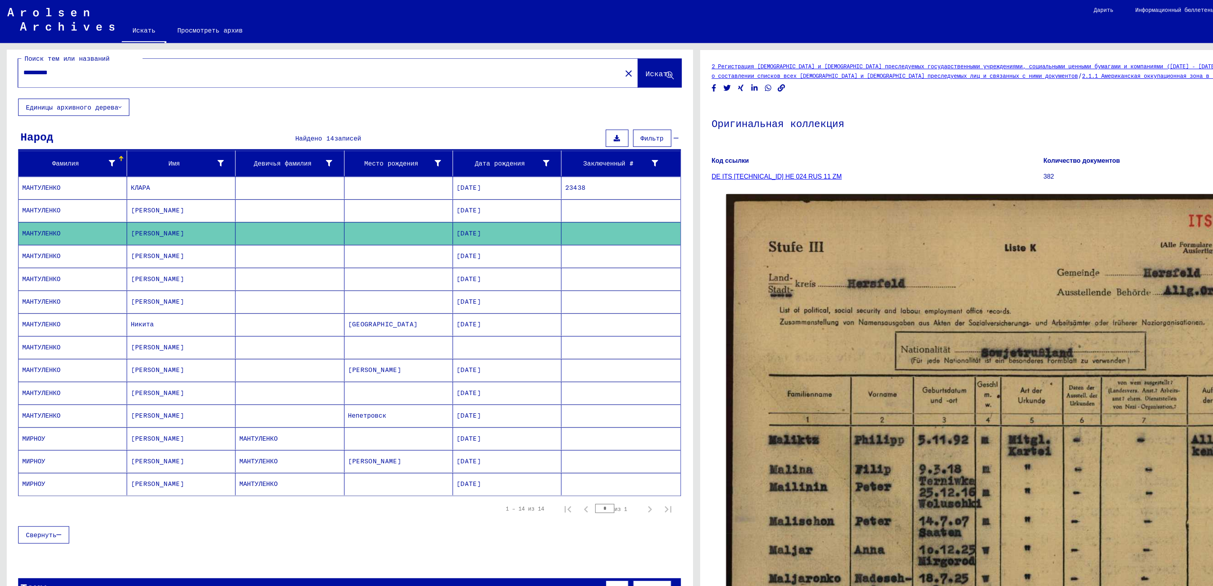
click at [199, 183] on mat-cell "[PERSON_NAME]" at bounding box center [158, 183] width 94 height 19
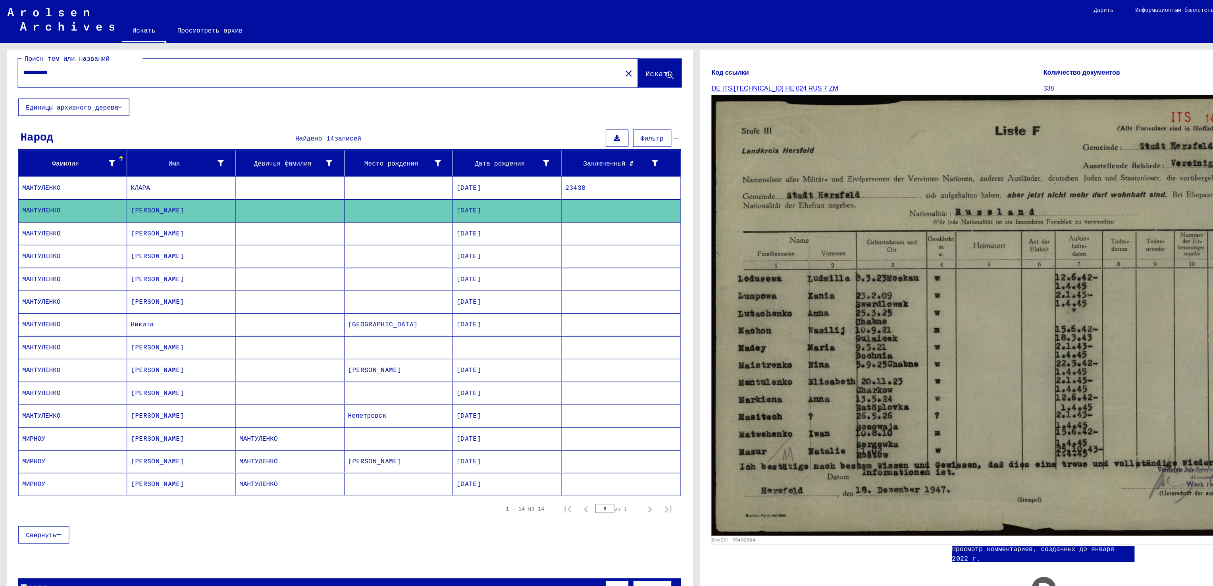
click at [606, 210] on img at bounding box center [889, 276] width 538 height 384
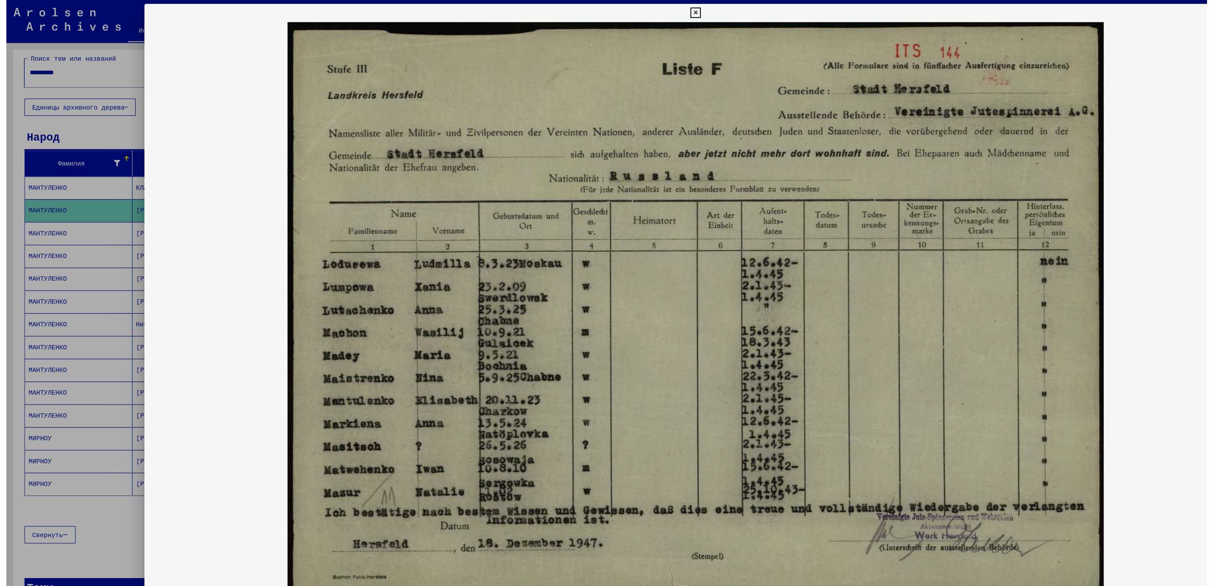
scroll to position [77, 0]
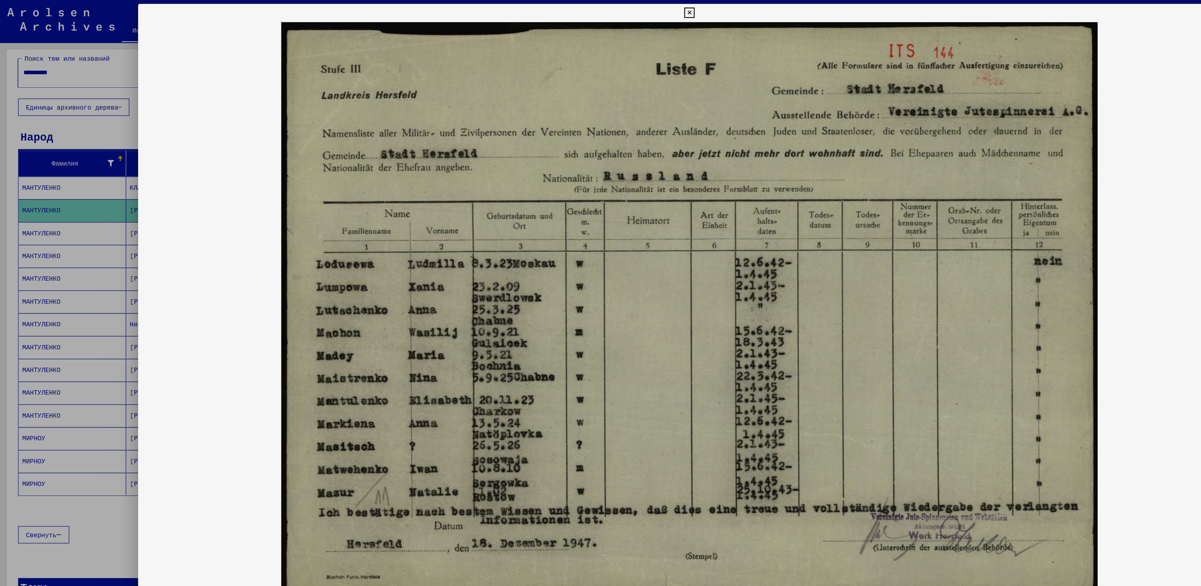
click at [36, 251] on div at bounding box center [600, 293] width 1201 height 586
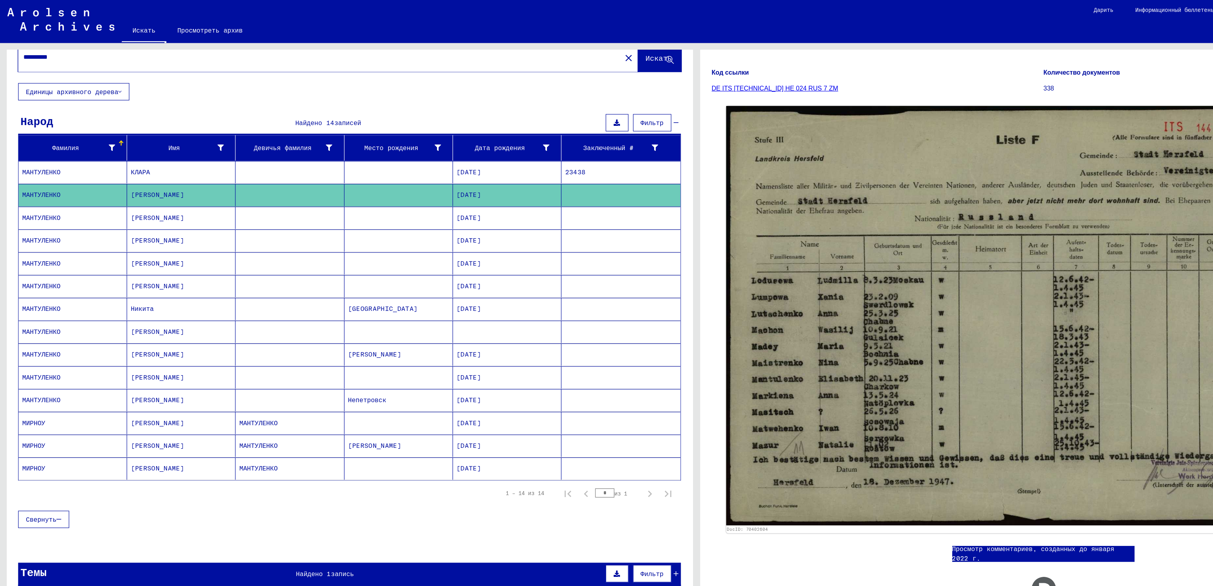
scroll to position [29, 0]
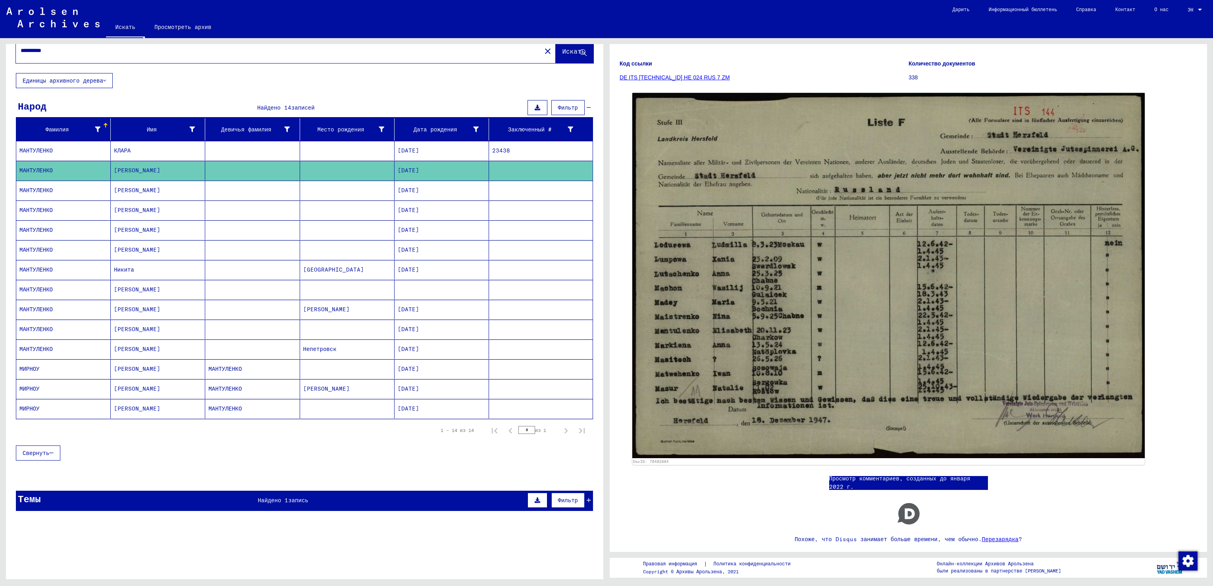
click at [260, 148] on mat-cell at bounding box center [252, 150] width 94 height 19
